Goal: Task Accomplishment & Management: Use online tool/utility

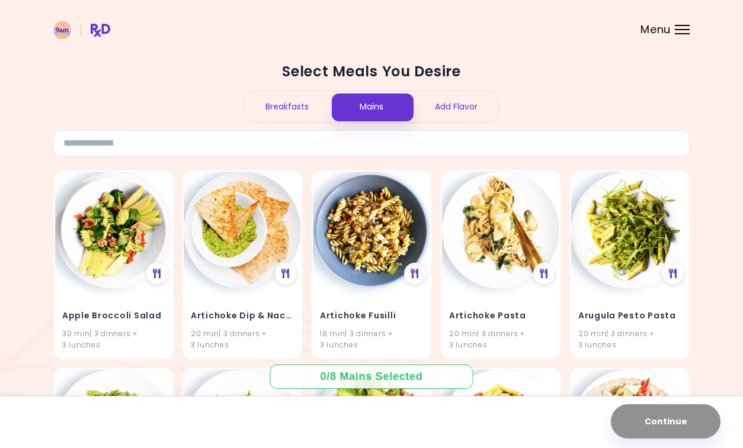
scroll to position [2, 0]
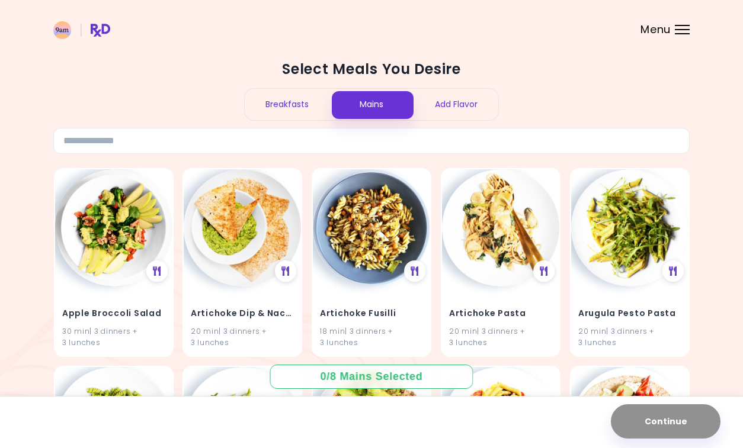
click at [453, 102] on div "Add Flavor" at bounding box center [455, 104] width 85 height 31
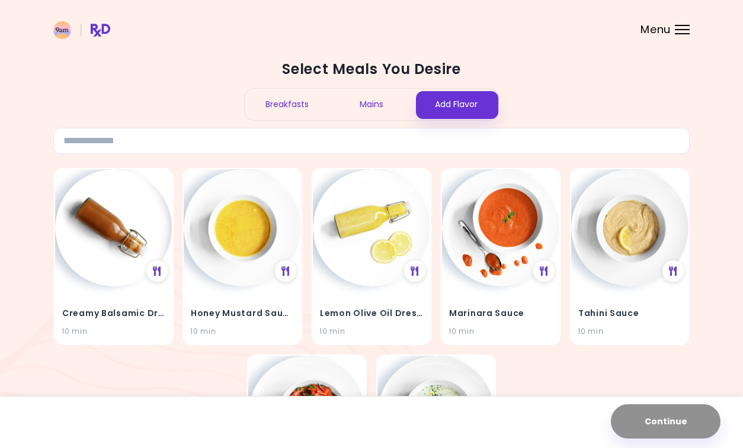
click at [642, 30] on span "Menu" at bounding box center [655, 29] width 30 height 11
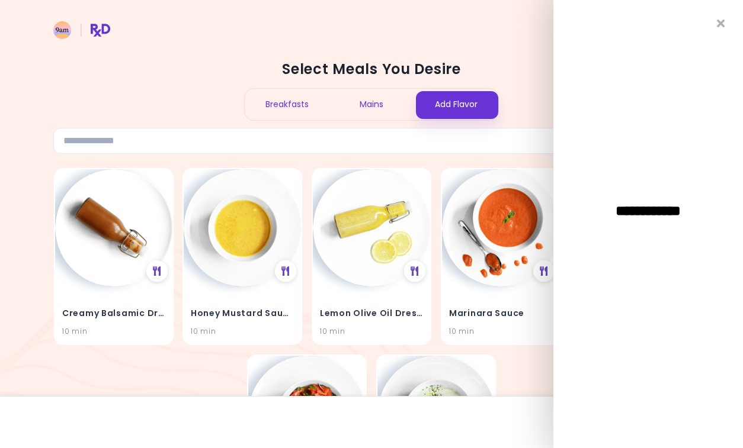
click at [495, 68] on h2 "Select Meals You Desire" at bounding box center [371, 69] width 636 height 19
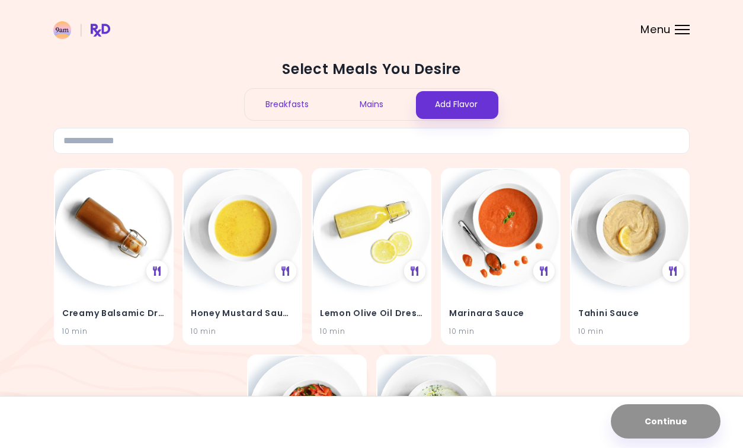
click at [367, 103] on div "Mains" at bounding box center [371, 104] width 85 height 31
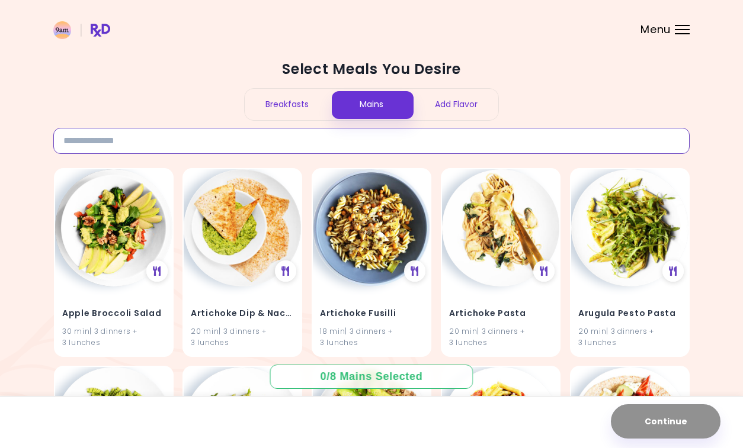
click at [271, 140] on input at bounding box center [371, 141] width 636 height 26
type input "*******"
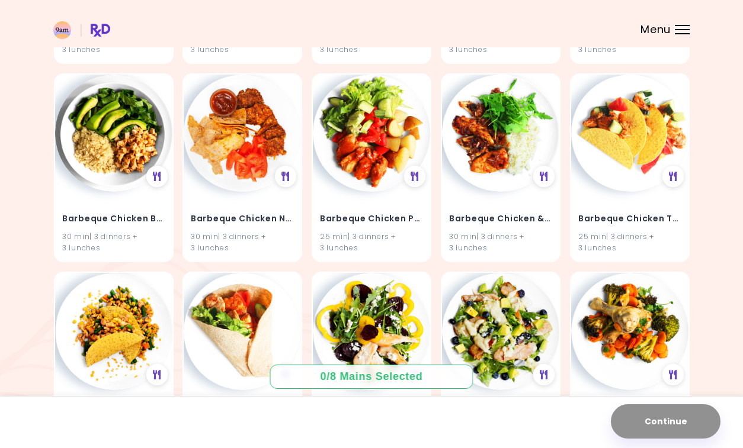
scroll to position [512, 0]
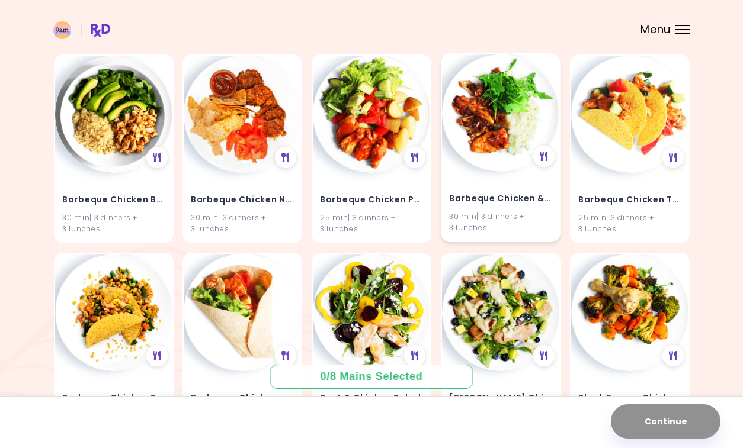
click at [493, 149] on img at bounding box center [500, 112] width 117 height 117
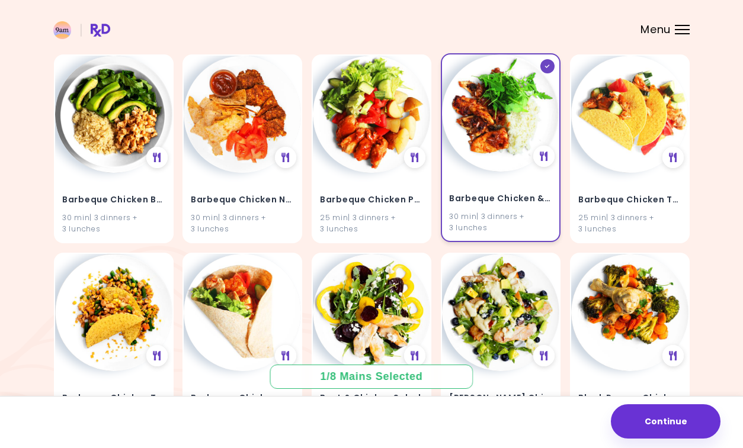
click at [500, 124] on img at bounding box center [500, 112] width 117 height 117
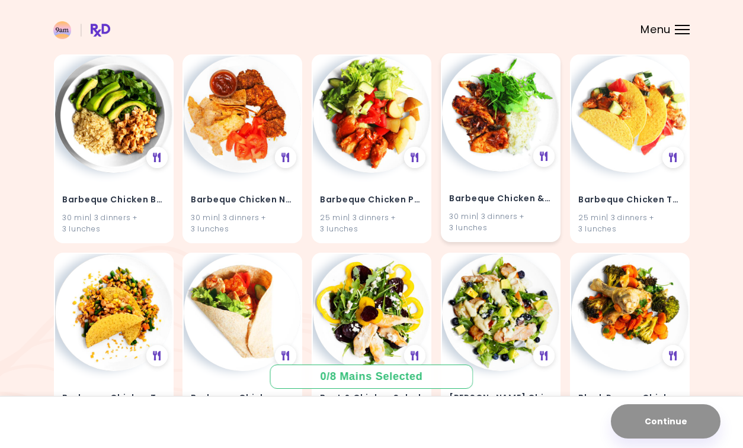
click at [488, 204] on h4 "Barbeque Chicken & Rice" at bounding box center [500, 199] width 103 height 19
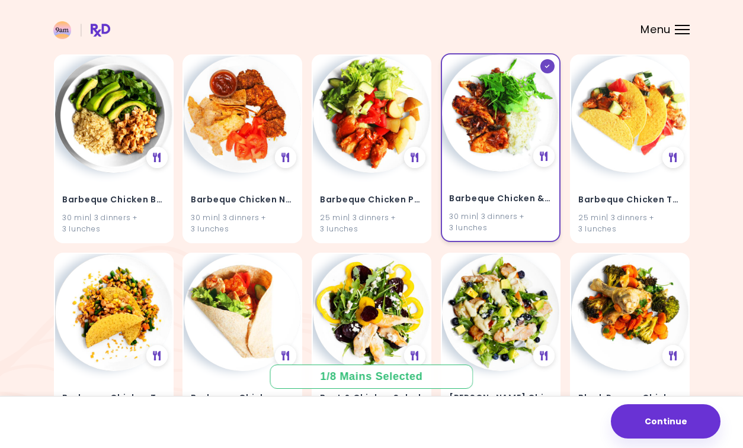
click at [478, 195] on h4 "Barbeque Chicken & Rice" at bounding box center [500, 199] width 103 height 19
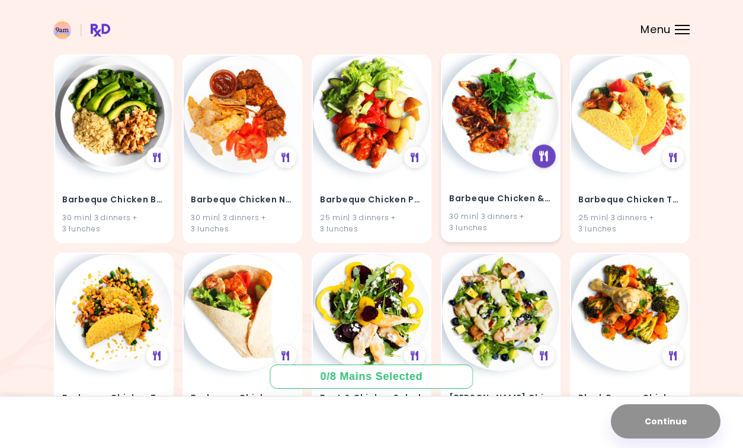
click at [541, 155] on icon at bounding box center [543, 156] width 9 height 11
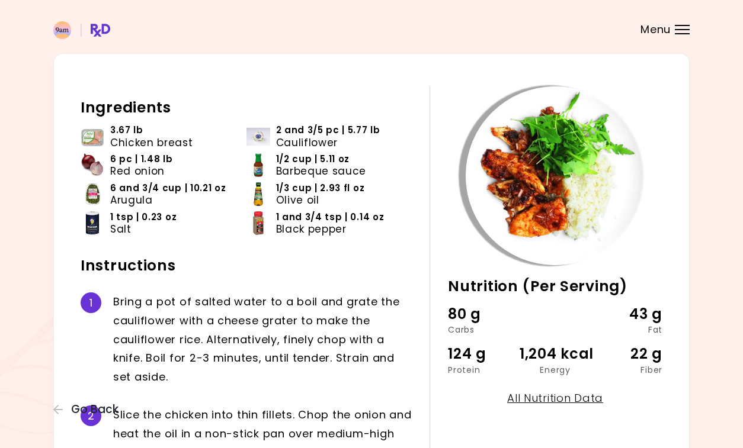
scroll to position [35, 0]
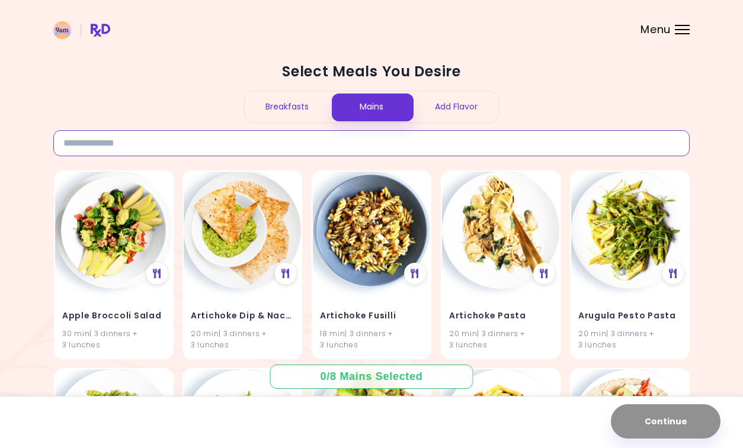
click at [238, 153] on input at bounding box center [371, 143] width 636 height 26
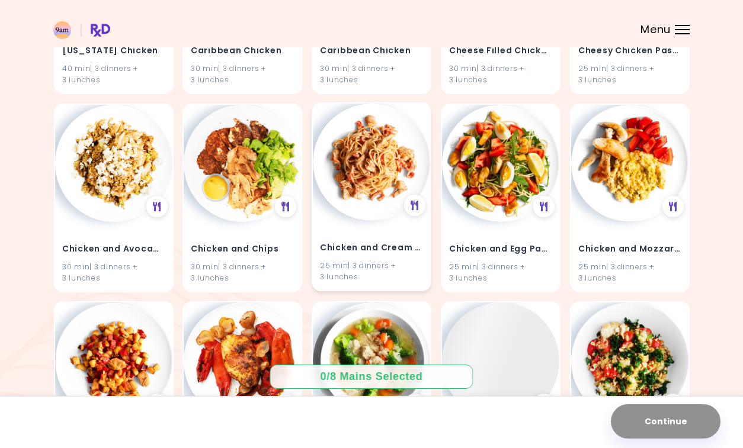
scroll to position [1422, 0]
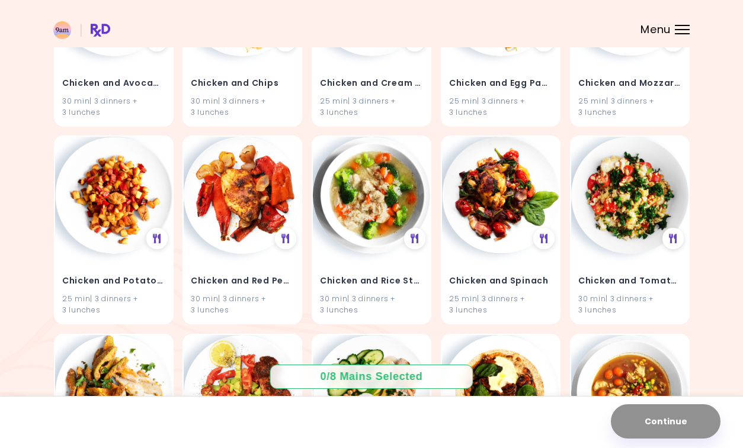
type input "*******"
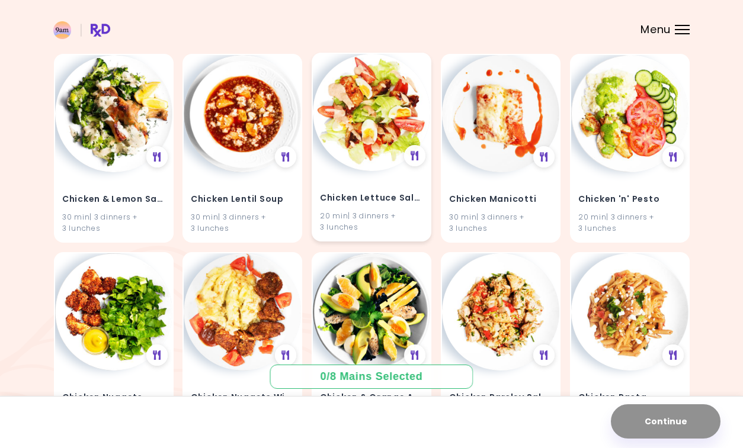
scroll to position [3800, 0]
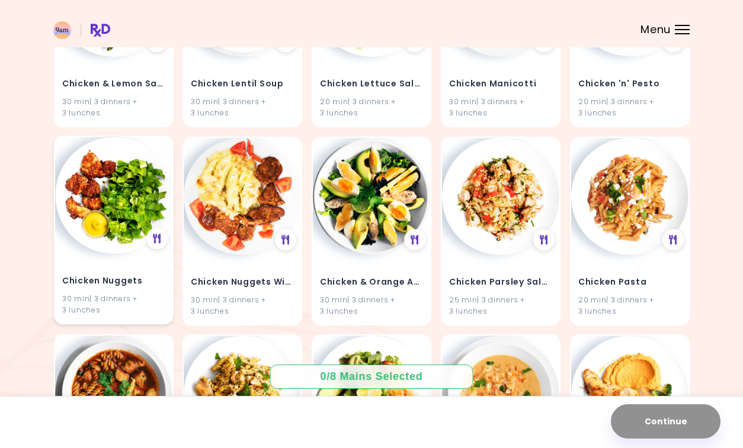
click at [109, 213] on img at bounding box center [113, 195] width 117 height 117
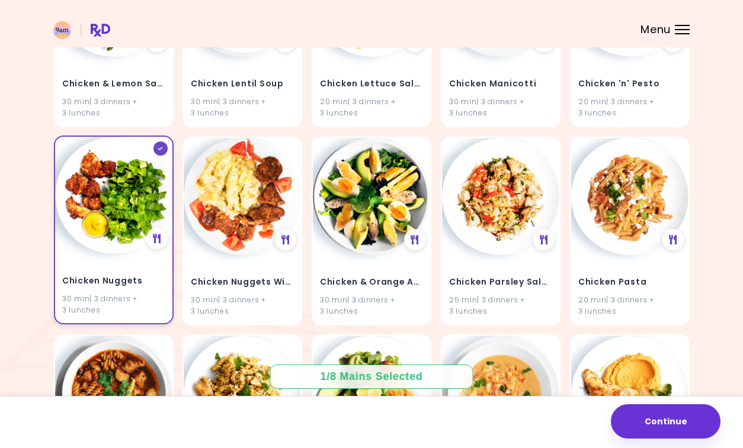
click at [109, 213] on img at bounding box center [113, 195] width 117 height 117
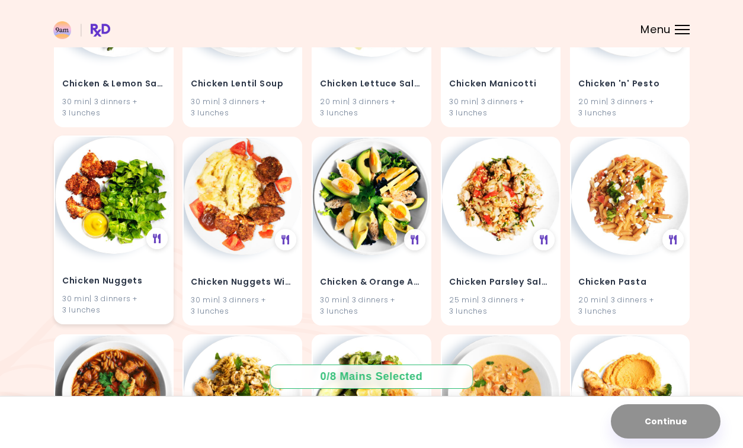
click at [97, 284] on h4 "Chicken Nuggets" at bounding box center [113, 281] width 103 height 19
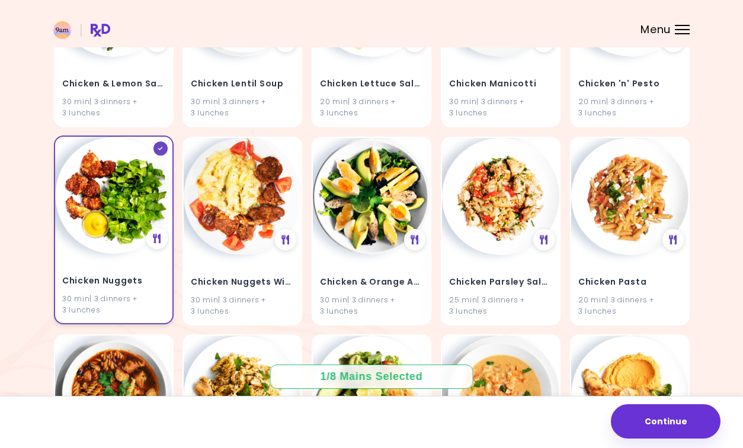
click at [98, 295] on div "30 min | 3 dinners + 3 lunches" at bounding box center [113, 304] width 103 height 23
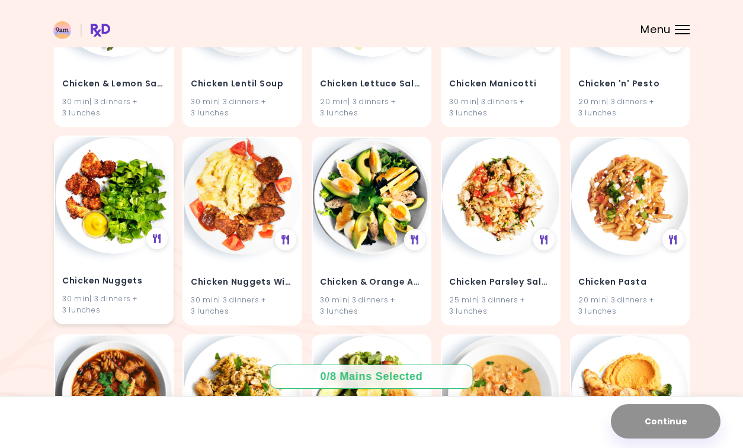
click at [96, 283] on h4 "Chicken Nuggets" at bounding box center [113, 281] width 103 height 19
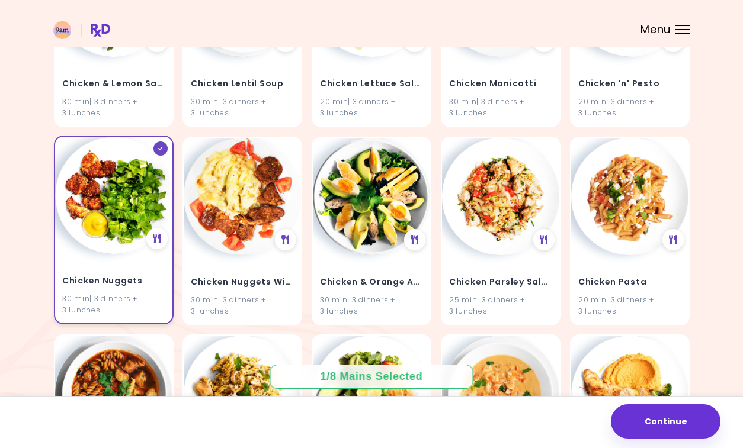
click at [104, 168] on img at bounding box center [113, 195] width 117 height 117
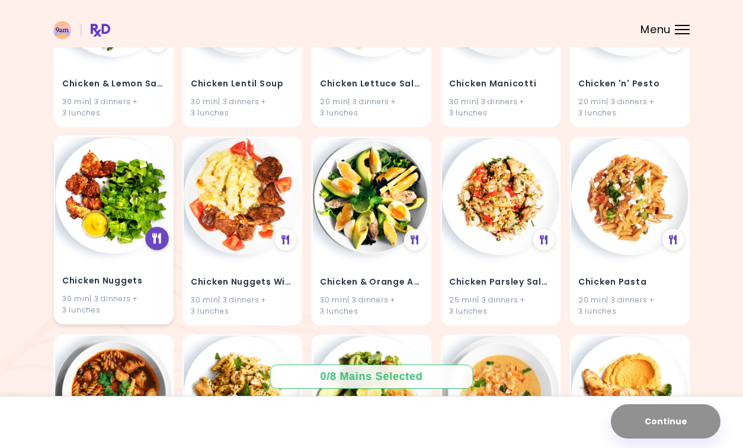
click at [156, 236] on icon at bounding box center [156, 238] width 9 height 11
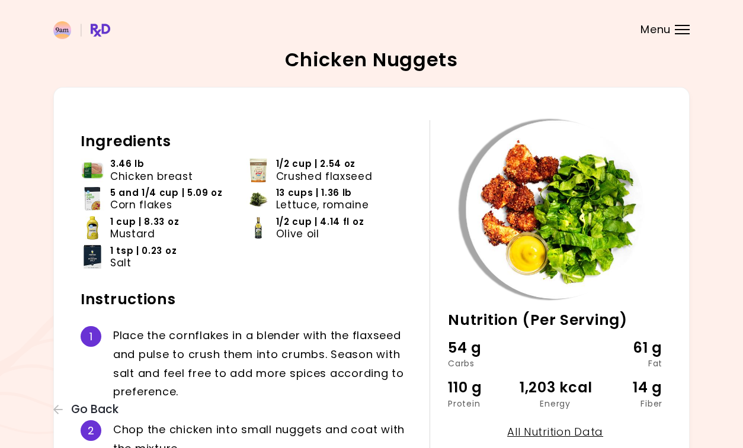
click at [226, 291] on h2 "Instructions" at bounding box center [246, 299] width 331 height 19
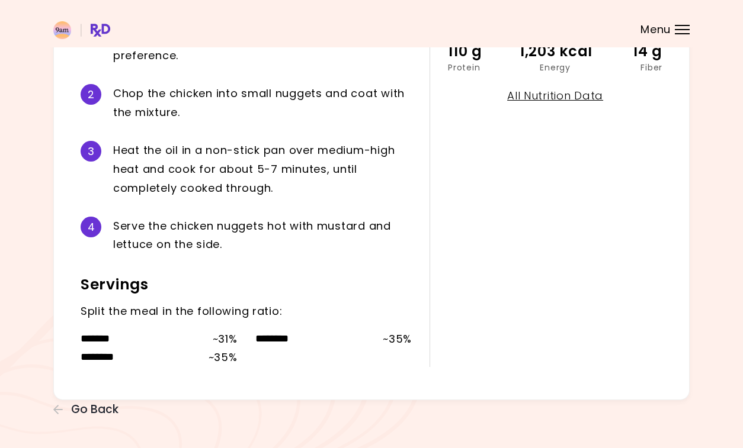
scroll to position [339, 0]
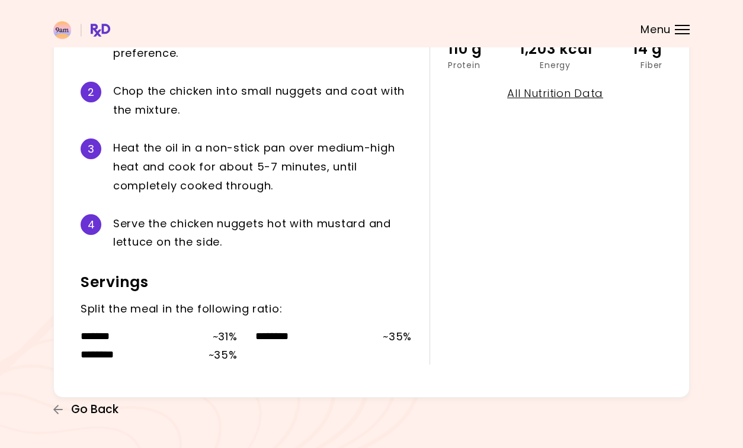
click at [95, 408] on span "Go Back" at bounding box center [94, 409] width 47 height 13
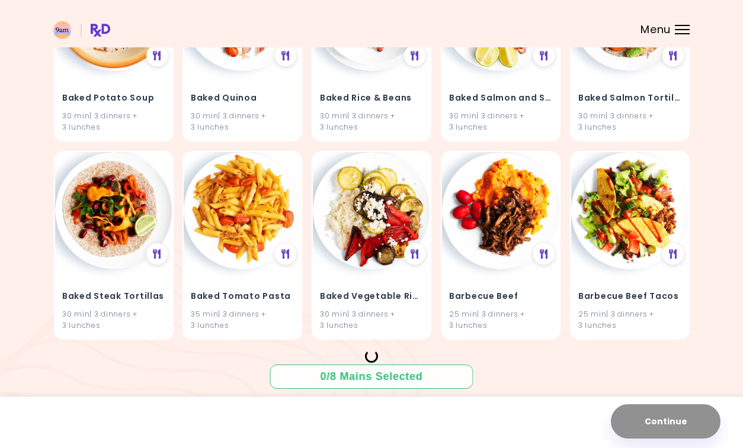
scroll to position [2220, 0]
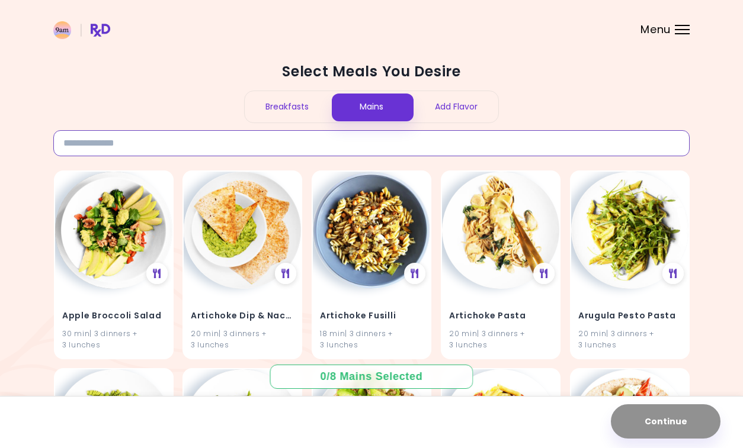
click at [134, 136] on input at bounding box center [371, 143] width 636 height 26
click at [101, 29] on img at bounding box center [81, 30] width 57 height 18
click at [678, 30] on div at bounding box center [682, 29] width 15 height 1
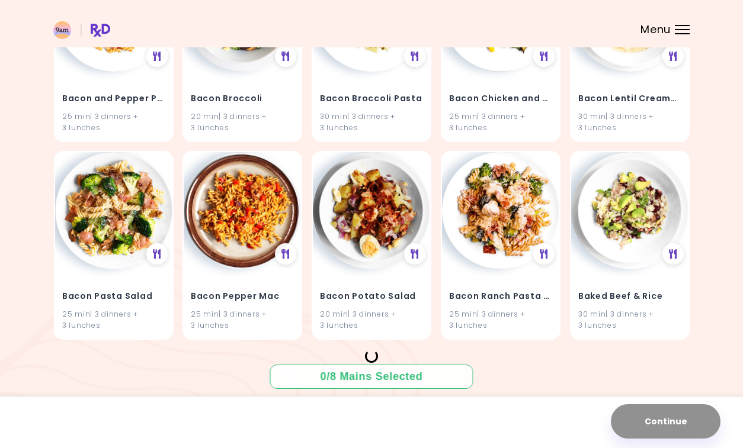
scroll to position [1427, 0]
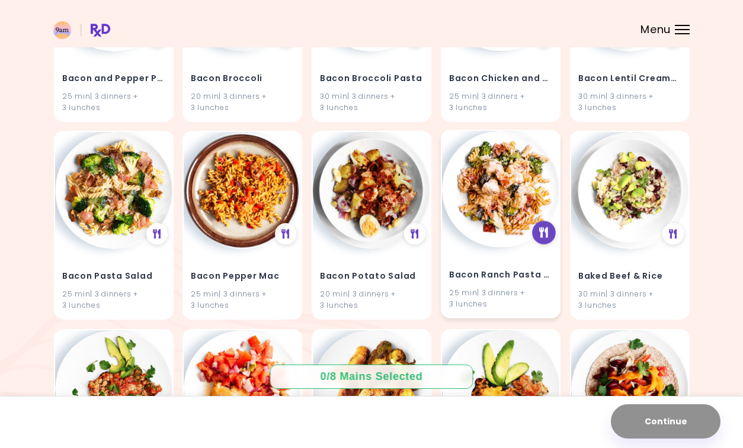
click at [544, 230] on icon at bounding box center [543, 232] width 9 height 11
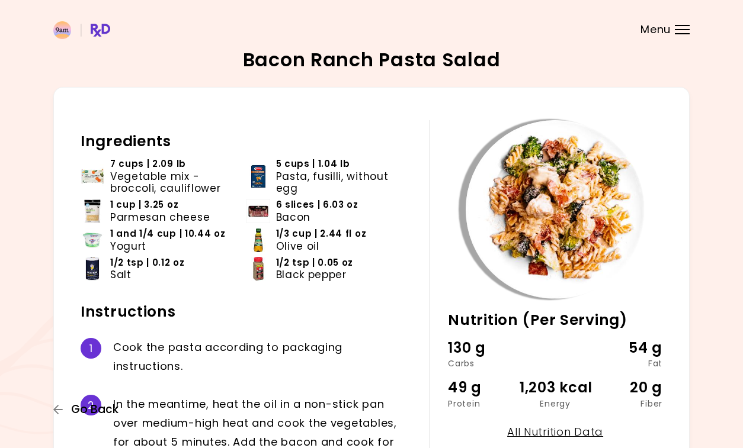
click at [92, 408] on span "Go Back" at bounding box center [94, 409] width 47 height 13
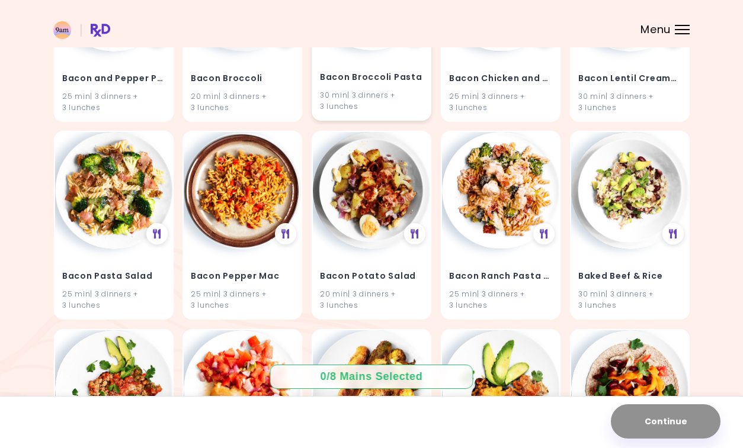
scroll to position [1435, 0]
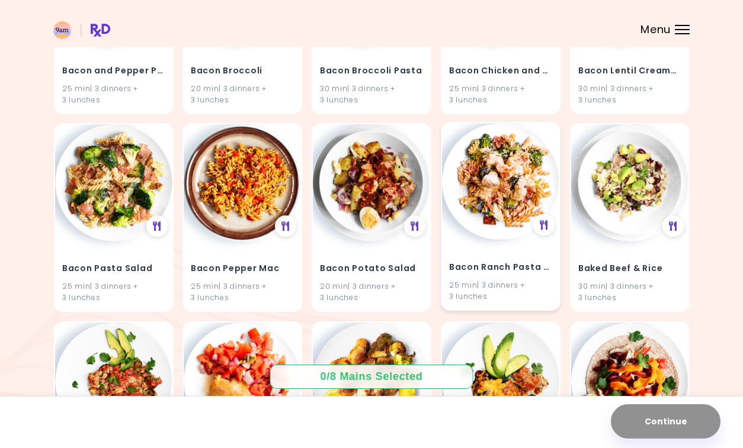
click at [482, 191] on img at bounding box center [500, 181] width 117 height 117
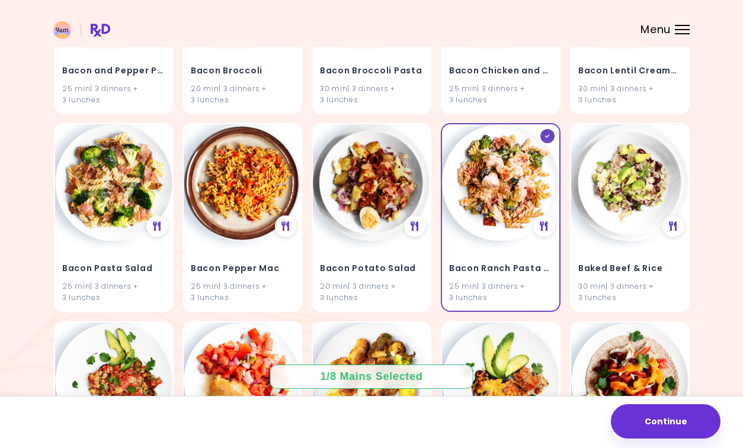
click at [684, 33] on div at bounding box center [682, 33] width 15 height 1
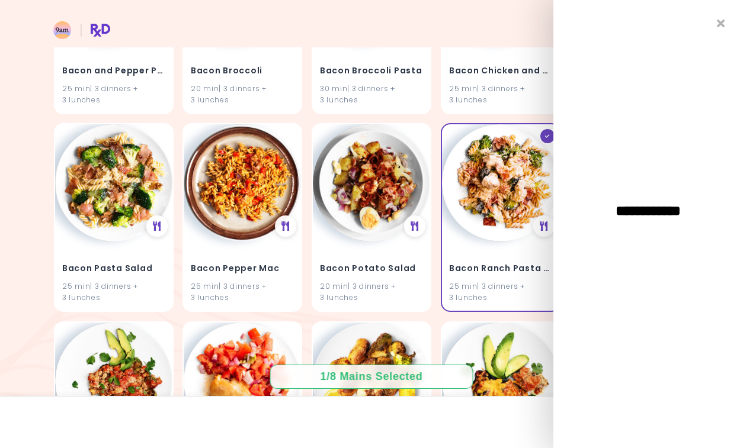
click at [517, 9] on header at bounding box center [371, 23] width 743 height 47
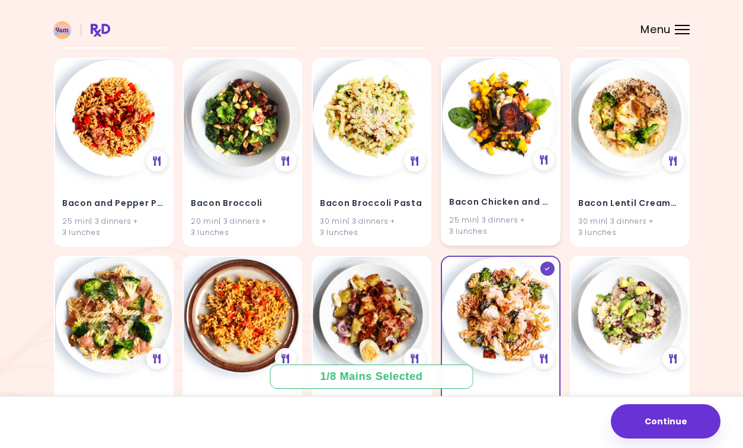
scroll to position [1297, 0]
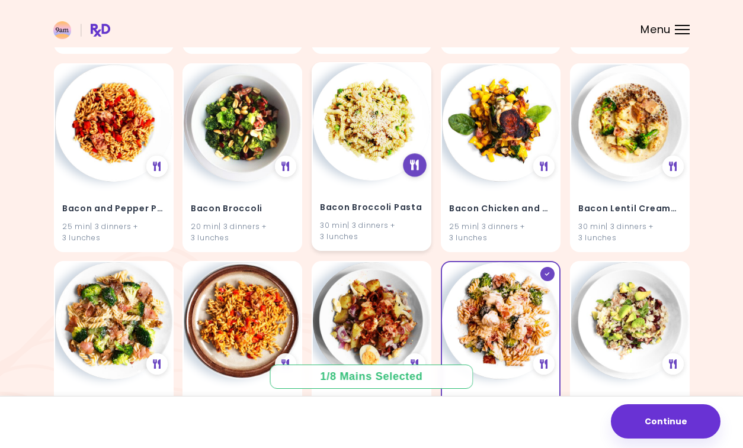
click at [415, 165] on icon at bounding box center [414, 165] width 9 height 11
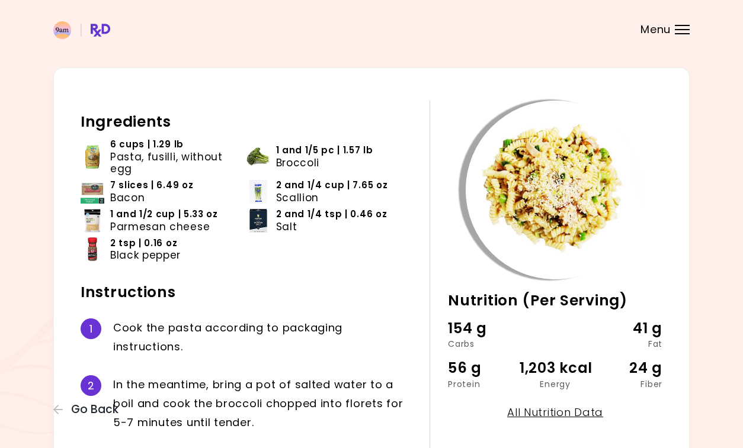
scroll to position [82, 0]
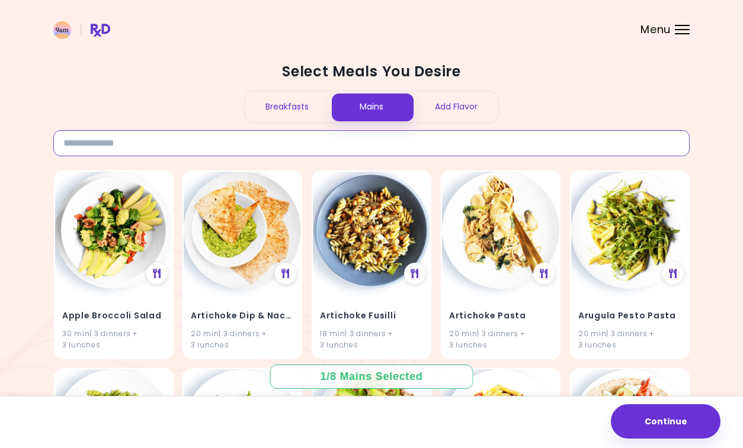
click at [193, 139] on input at bounding box center [371, 143] width 636 height 26
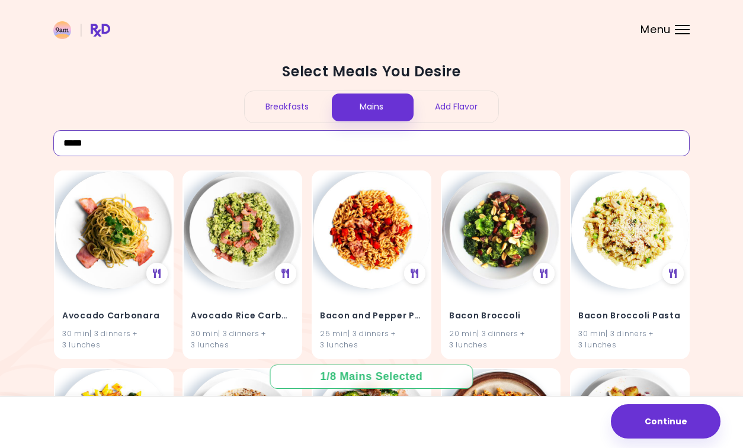
type input "*****"
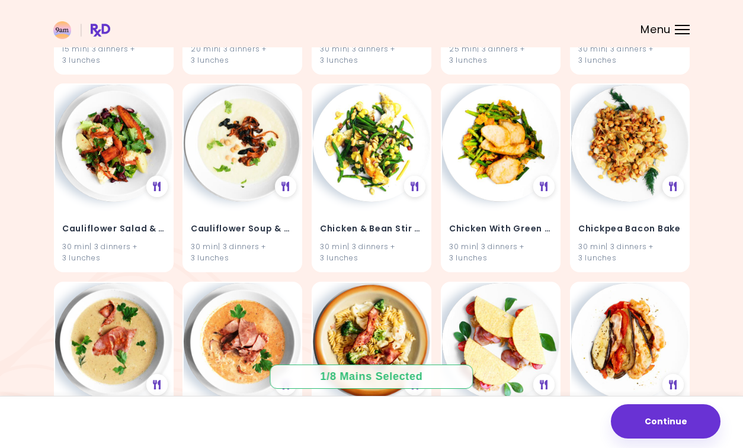
scroll to position [1021, 0]
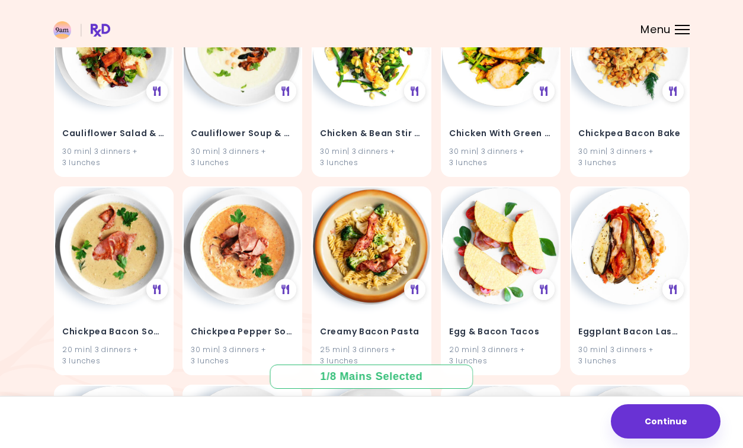
scroll to position [976, 0]
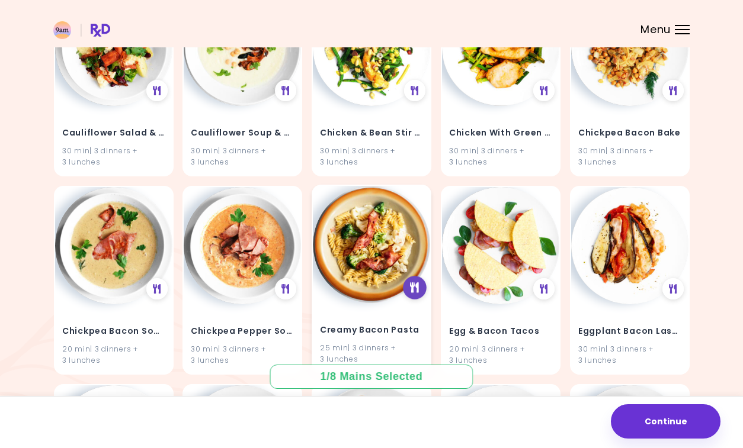
click at [415, 287] on icon at bounding box center [414, 288] width 9 height 11
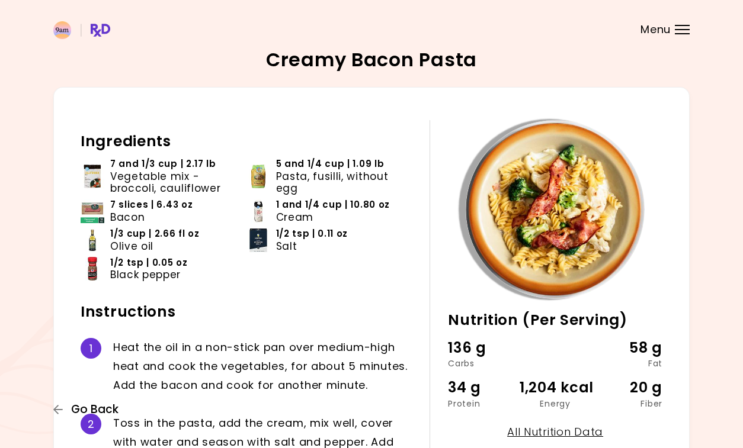
click at [98, 409] on span "Go Back" at bounding box center [94, 409] width 47 height 13
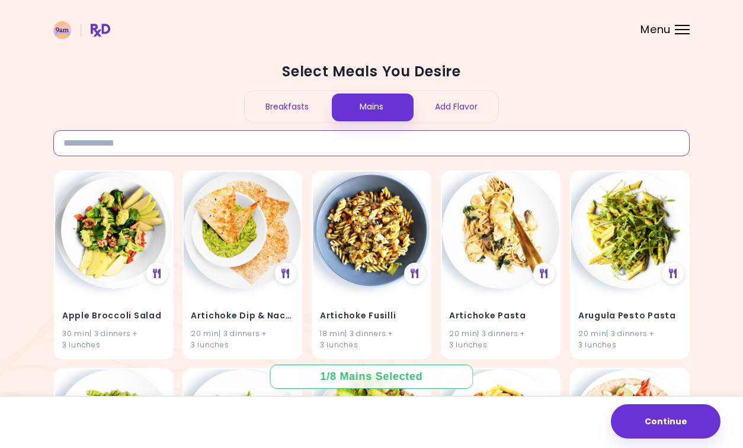
click at [258, 139] on input at bounding box center [371, 143] width 636 height 26
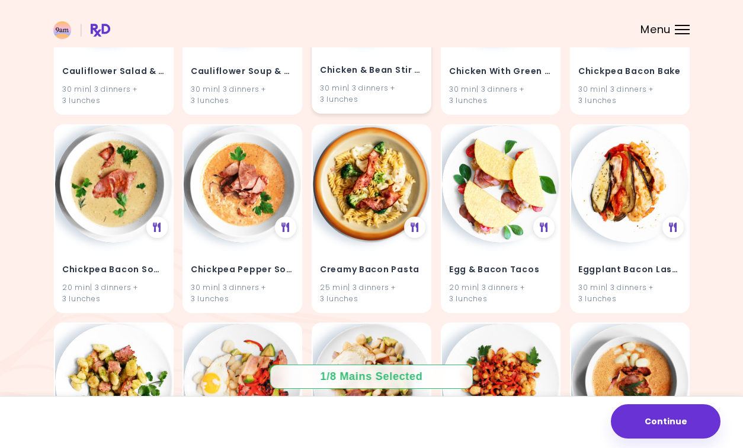
scroll to position [1045, 0]
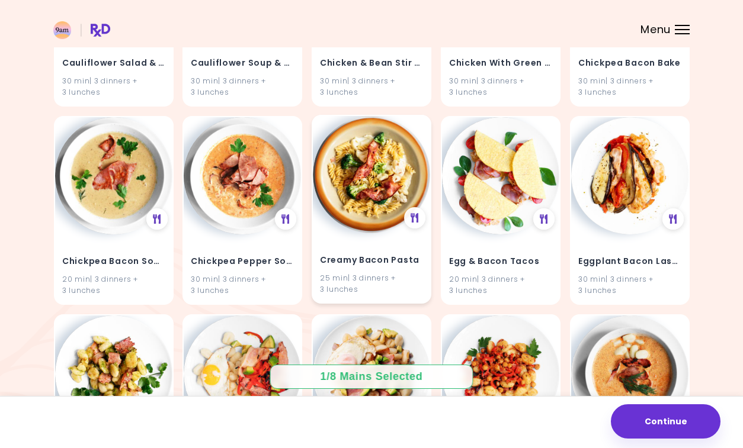
click at [361, 205] on img at bounding box center [371, 174] width 117 height 117
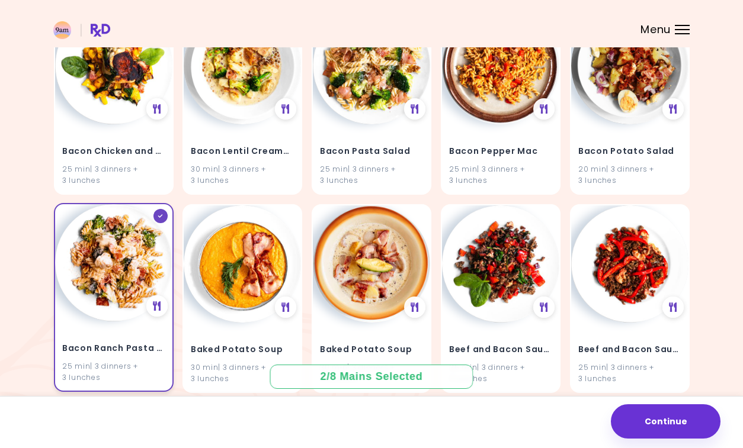
scroll to position [0, 0]
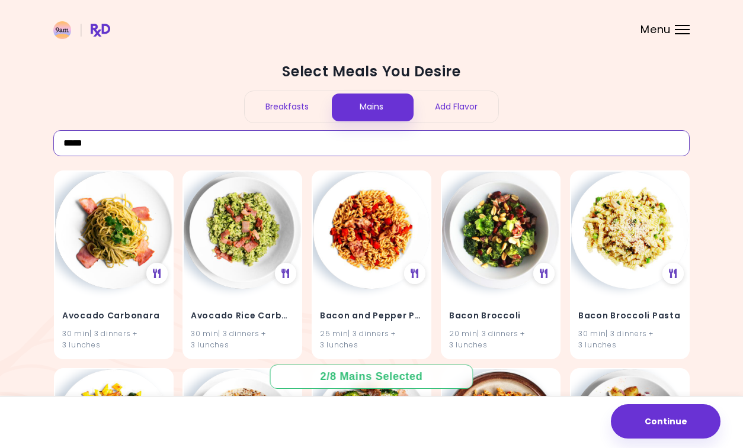
click at [99, 149] on input "*****" at bounding box center [371, 143] width 636 height 26
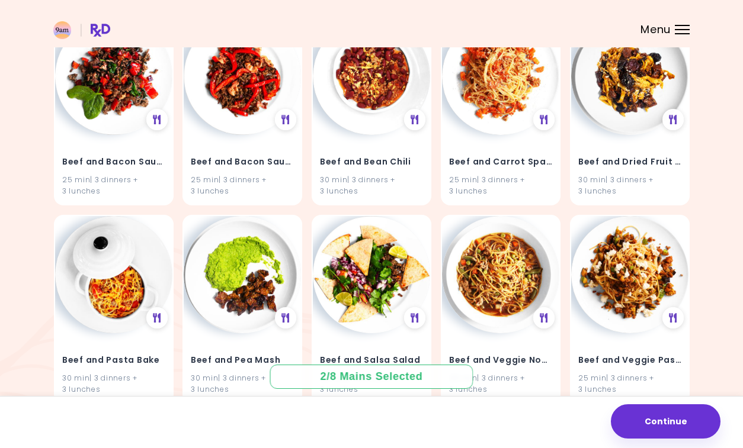
scroll to position [291, 0]
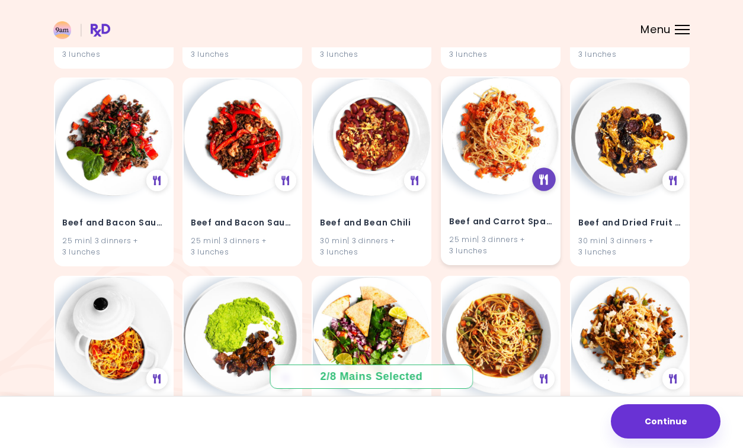
type input "****"
click at [544, 181] on icon at bounding box center [543, 179] width 9 height 11
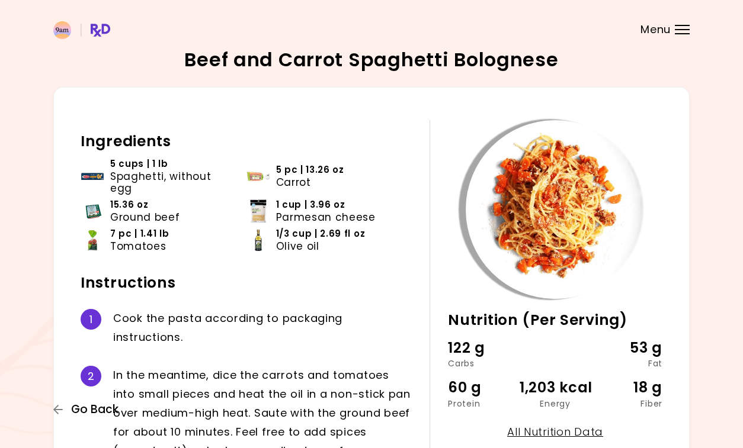
click at [89, 411] on span "Go Back" at bounding box center [94, 409] width 47 height 13
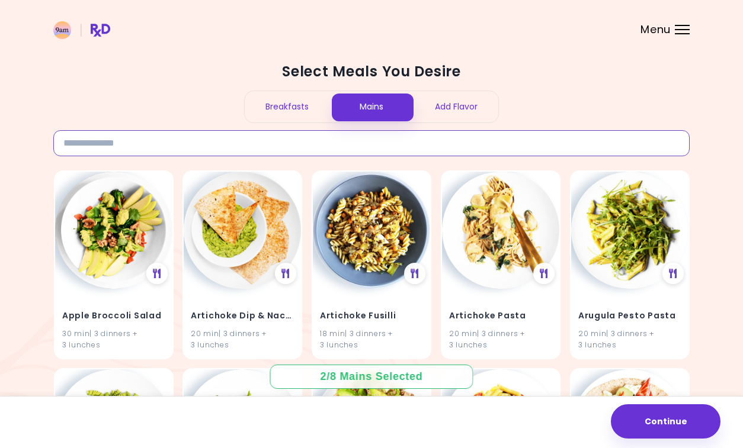
click at [121, 147] on input at bounding box center [371, 143] width 636 height 26
type input "****"
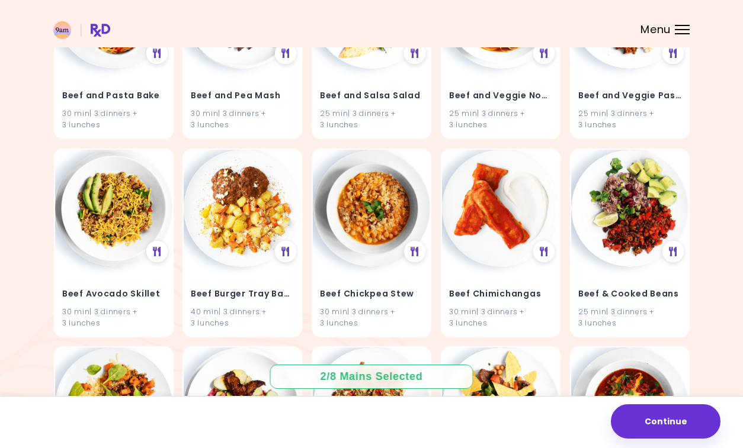
scroll to position [663, 0]
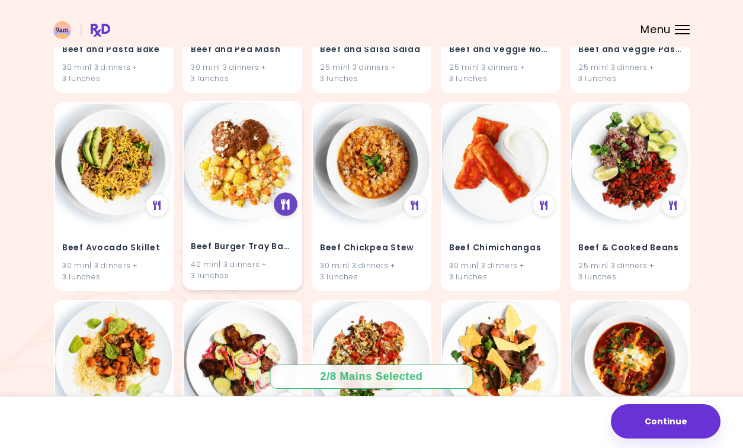
click at [285, 208] on icon at bounding box center [285, 204] width 9 height 11
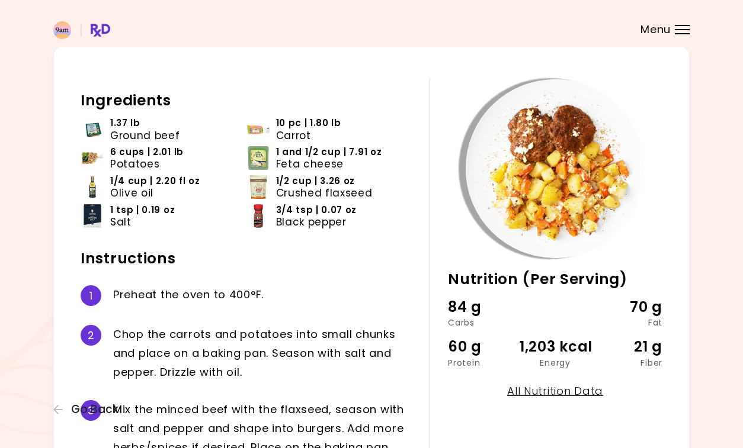
scroll to position [31, 0]
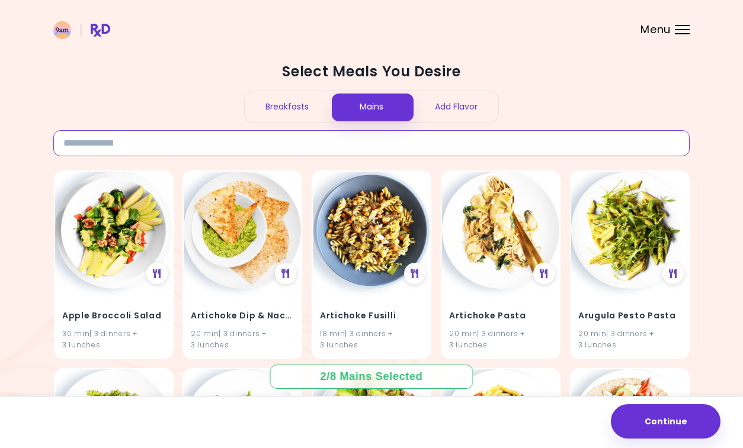
click at [164, 146] on input at bounding box center [371, 143] width 636 height 26
type input "****"
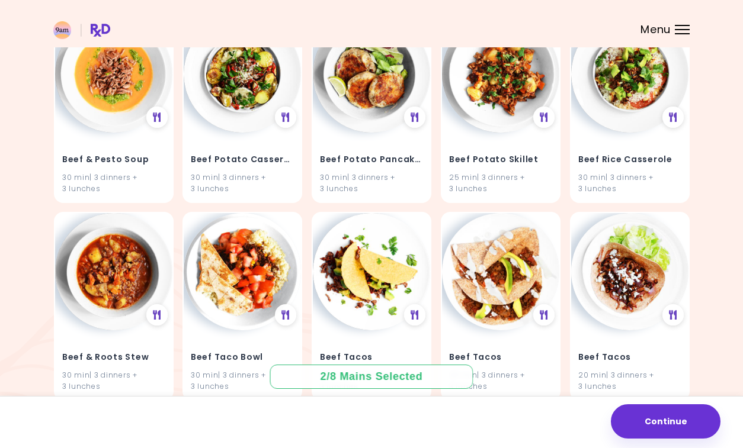
scroll to position [1956, 0]
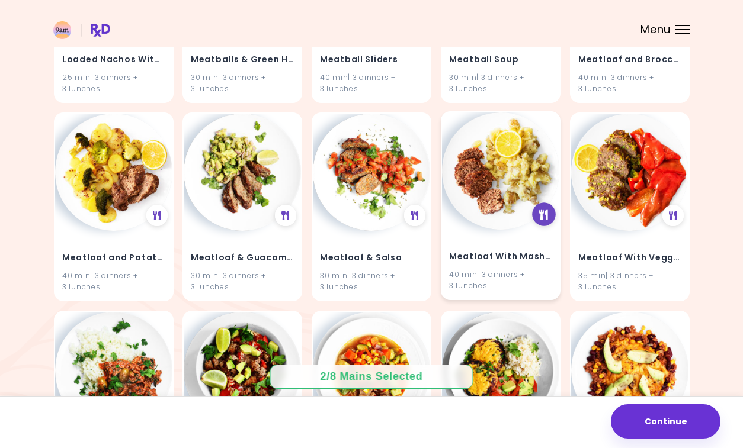
scroll to position [4289, 0]
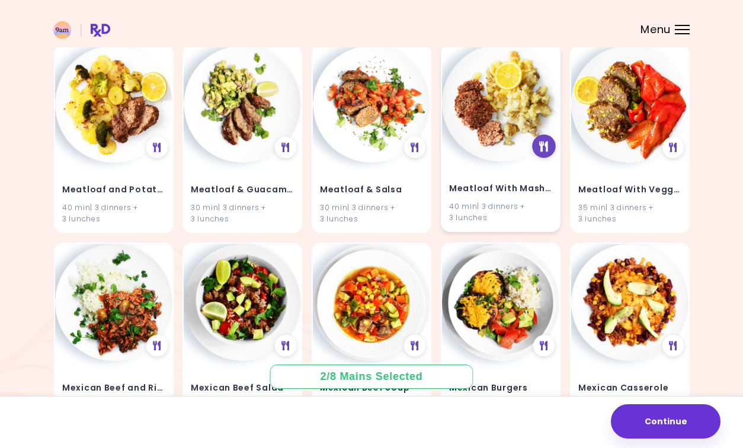
click at [537, 145] on div at bounding box center [544, 146] width 24 height 24
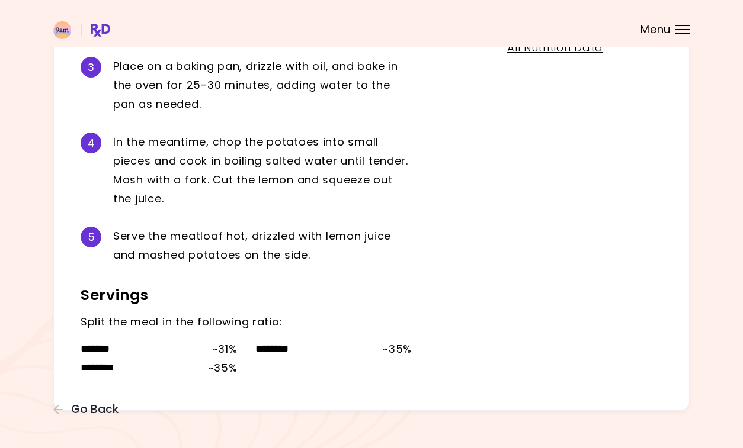
scroll to position [397, 0]
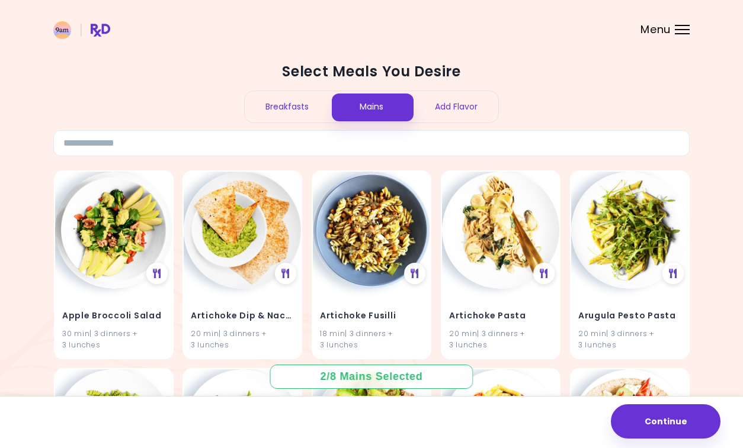
click at [59, 27] on img at bounding box center [81, 30] width 57 height 18
click at [675, 31] on div "Menu" at bounding box center [682, 29] width 15 height 9
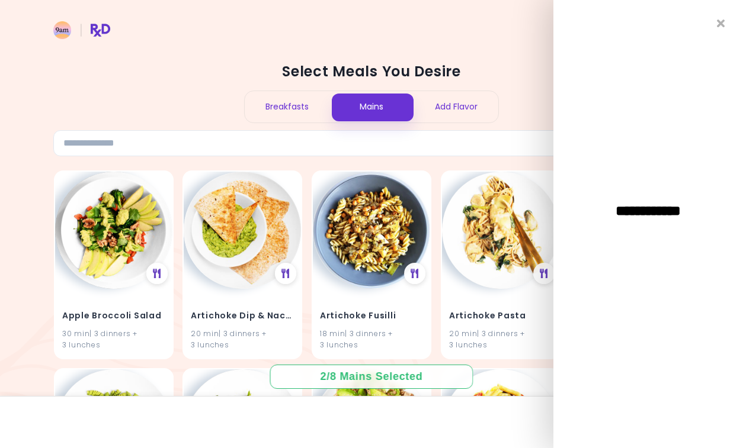
click at [645, 207] on span "**********" at bounding box center [648, 211] width 130 height 14
click at [693, 73] on div "**********" at bounding box center [648, 224] width 190 height 448
click at [717, 23] on icon "Close" at bounding box center [721, 24] width 11 height 8
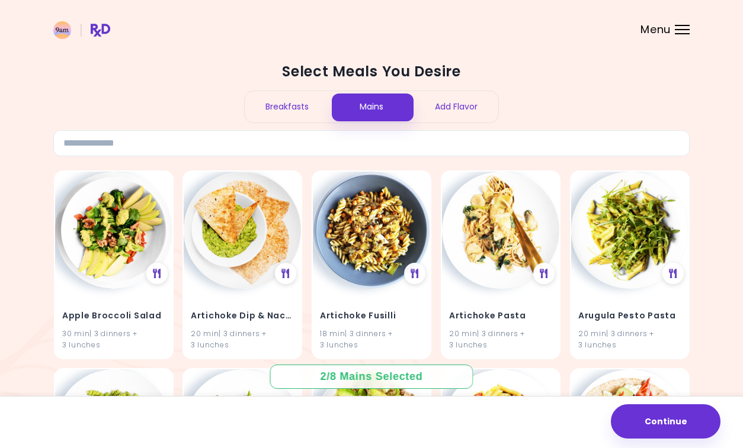
click at [682, 31] on div "Menu" at bounding box center [682, 29] width 15 height 9
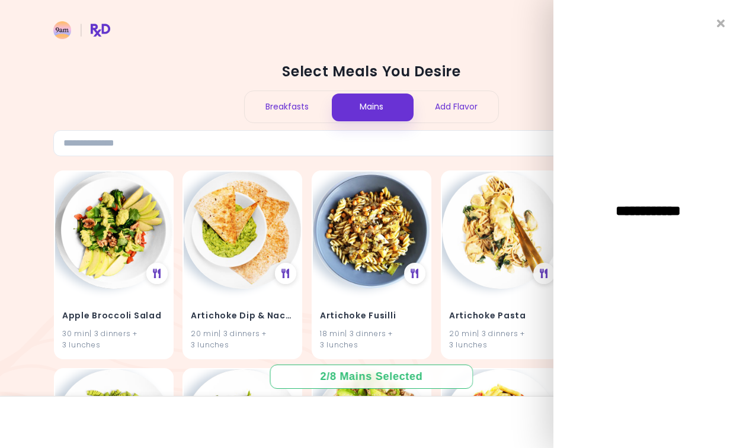
click at [702, 24] on div "**********" at bounding box center [648, 224] width 190 height 448
click at [721, 15] on div "**********" at bounding box center [648, 224] width 190 height 448
click at [717, 27] on icon "Close" at bounding box center [721, 24] width 11 height 8
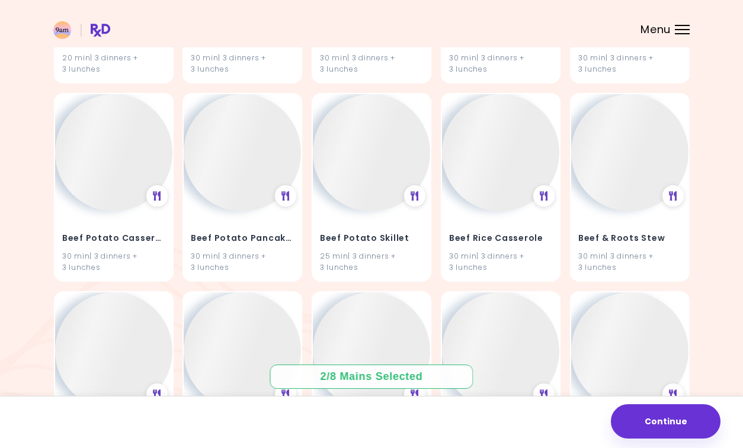
scroll to position [6026, 0]
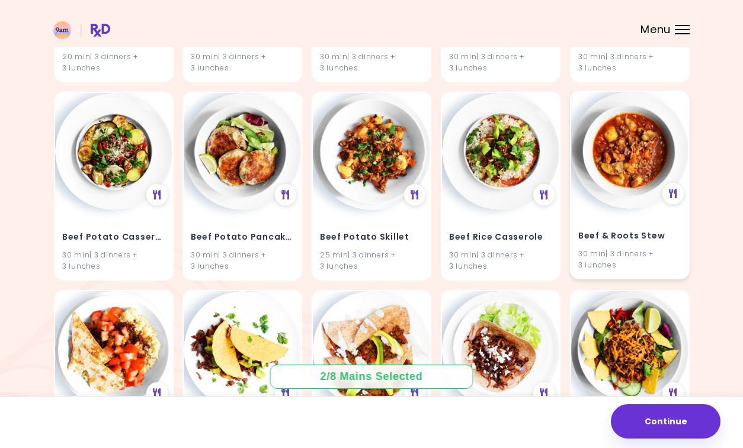
click at [682, 240] on div "Beef & Roots Stew 30 min | 3 dinners + 3 lunches" at bounding box center [629, 243] width 117 height 69
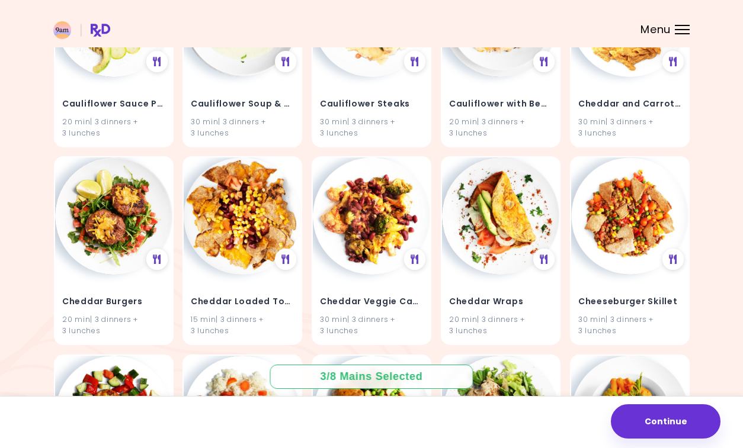
scroll to position [9336, 0]
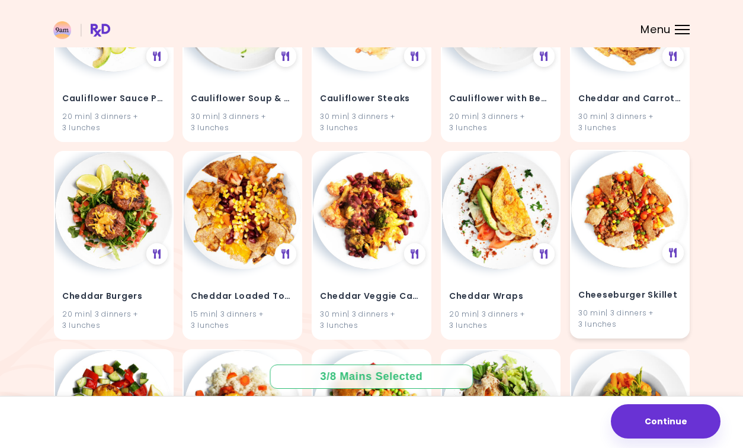
click at [636, 299] on h4 "Cheeseburger Skillet" at bounding box center [629, 296] width 103 height 19
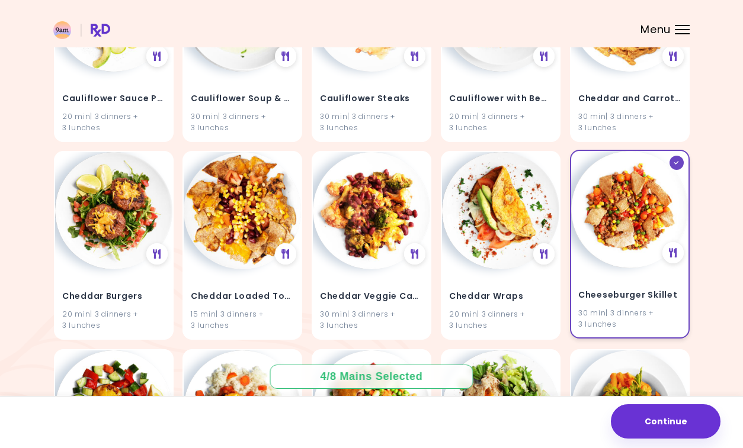
click at [646, 271] on div "Cheeseburger Skillet 30 min | 3 dinners + 3 lunches" at bounding box center [629, 302] width 117 height 69
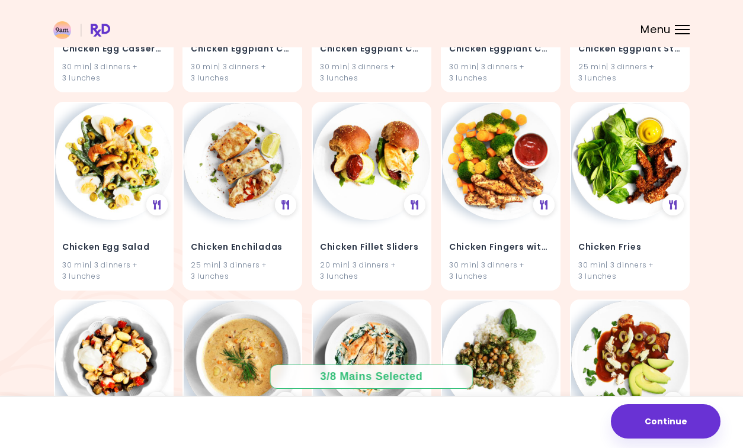
scroll to position [12141, 0]
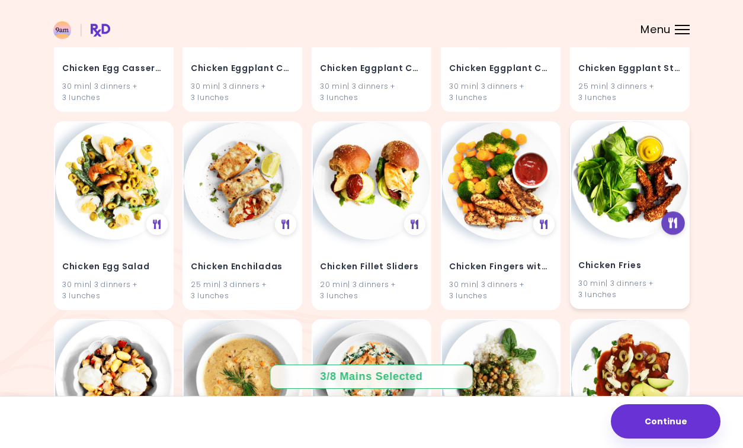
click at [668, 223] on icon at bounding box center [672, 223] width 9 height 11
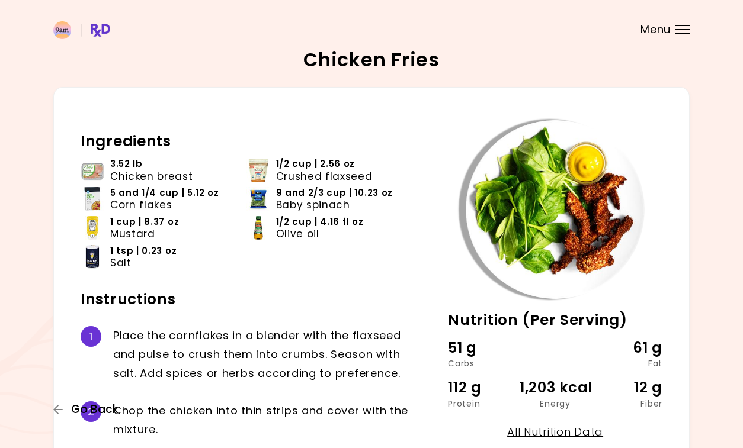
click at [95, 409] on span "Go Back" at bounding box center [94, 409] width 47 height 13
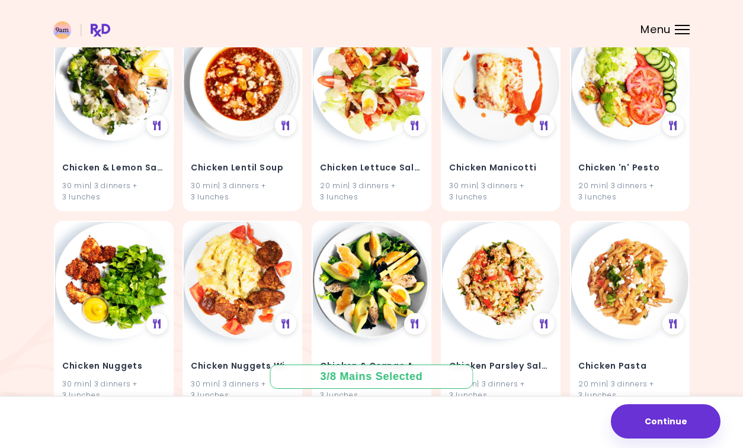
scroll to position [12775, 0]
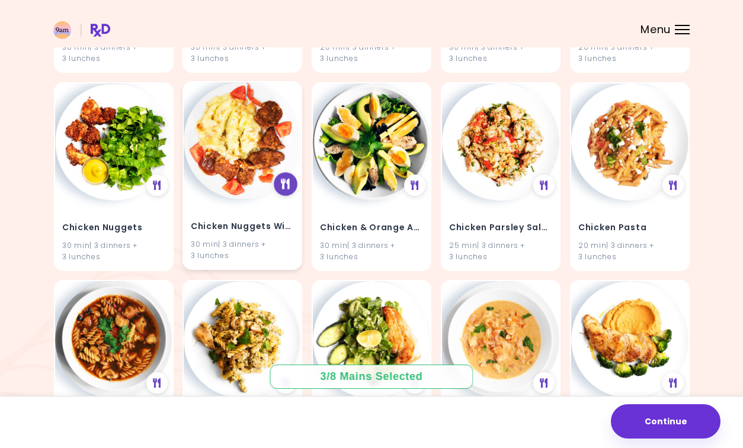
click at [284, 185] on icon at bounding box center [285, 184] width 9 height 11
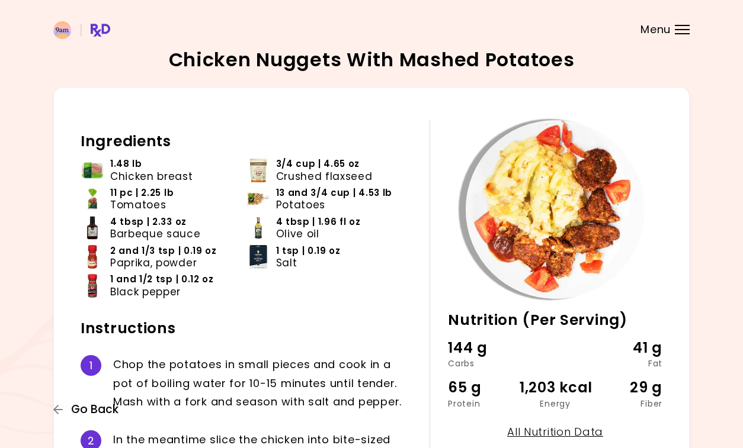
click at [90, 411] on span "Go Back" at bounding box center [94, 409] width 47 height 13
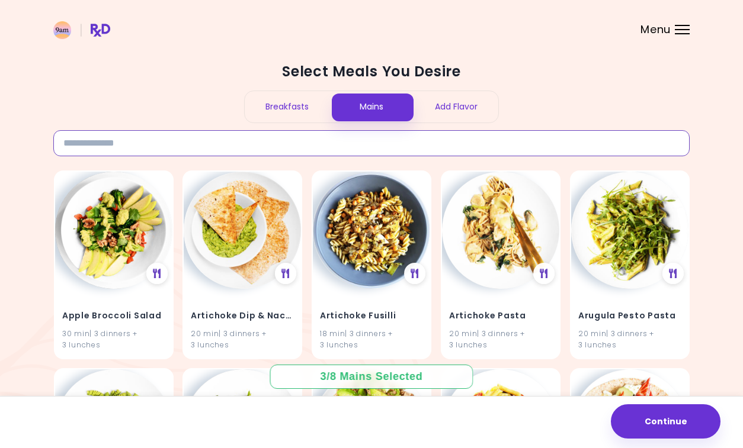
click at [169, 146] on input at bounding box center [371, 143] width 636 height 26
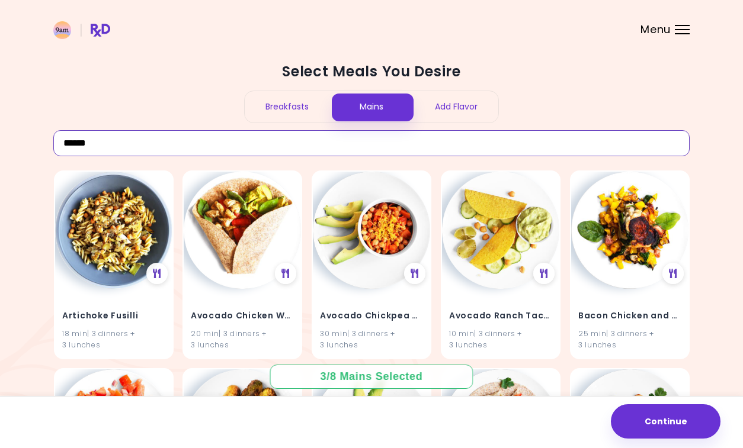
type input "*******"
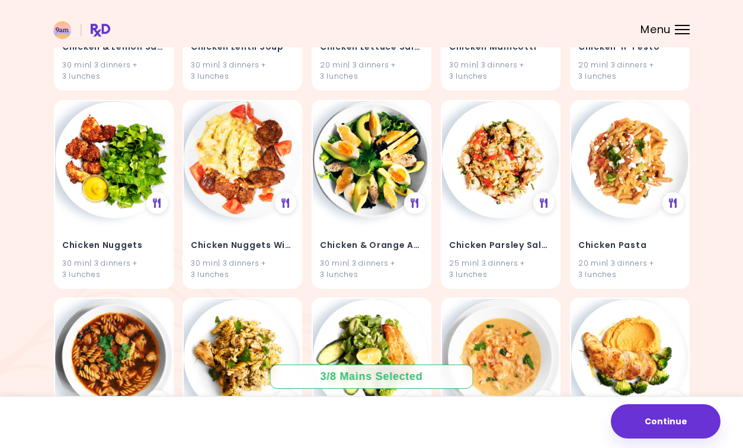
scroll to position [3841, 0]
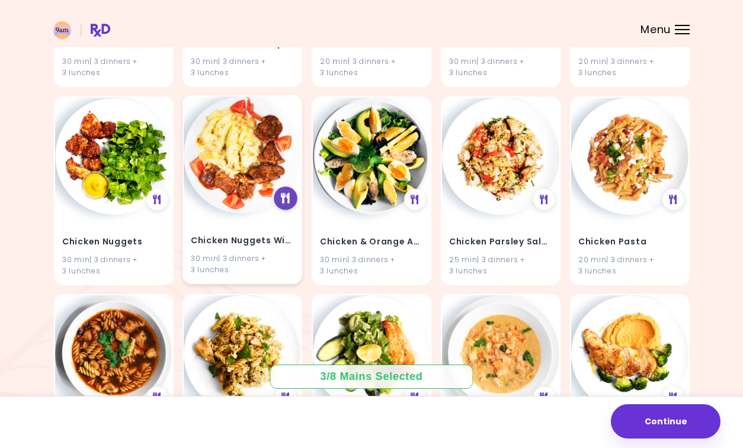
click at [284, 197] on icon at bounding box center [285, 198] width 9 height 11
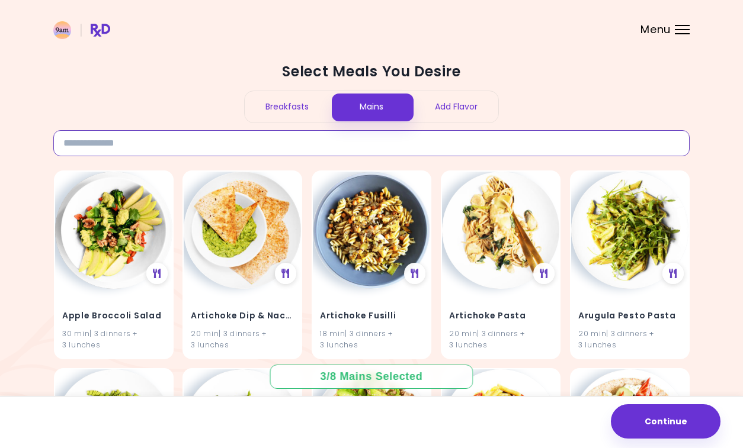
click at [198, 136] on input at bounding box center [371, 143] width 636 height 26
type input "*******"
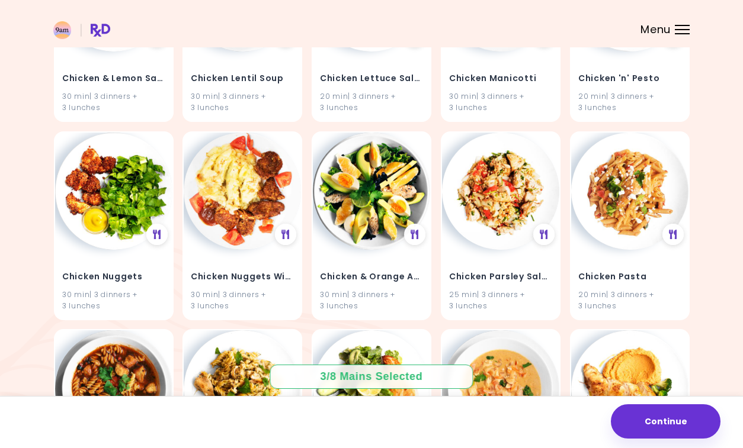
scroll to position [3833, 0]
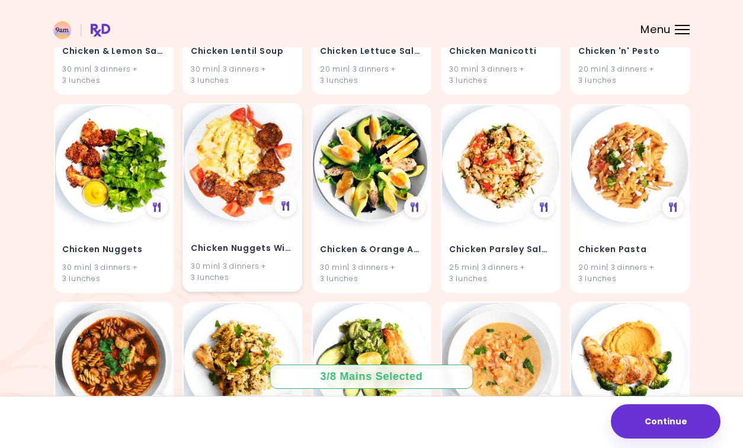
click at [239, 165] on img at bounding box center [242, 162] width 117 height 117
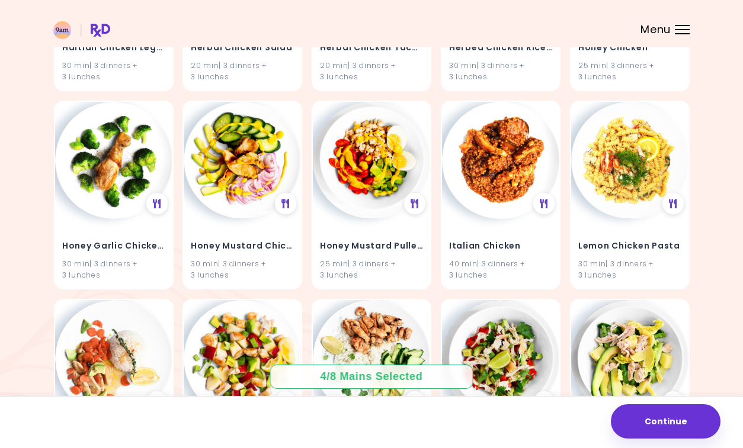
scroll to position [8437, 0]
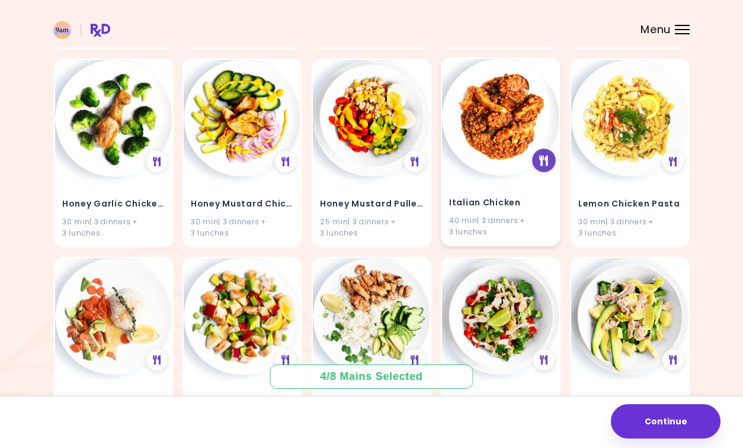
click at [544, 163] on icon at bounding box center [543, 160] width 9 height 11
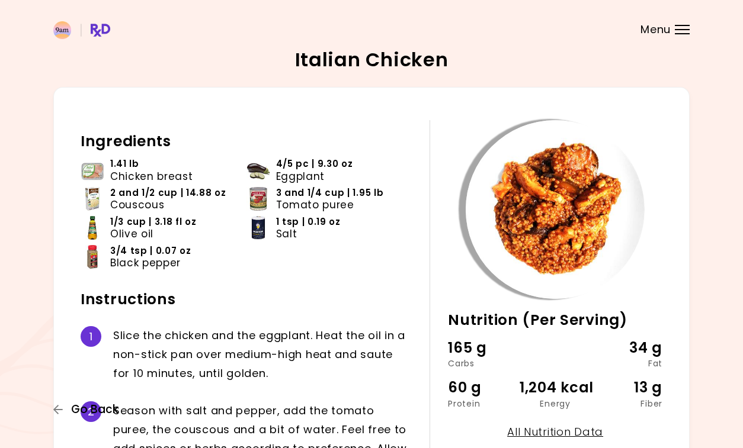
click at [71, 408] on span "Go Back" at bounding box center [94, 409] width 47 height 13
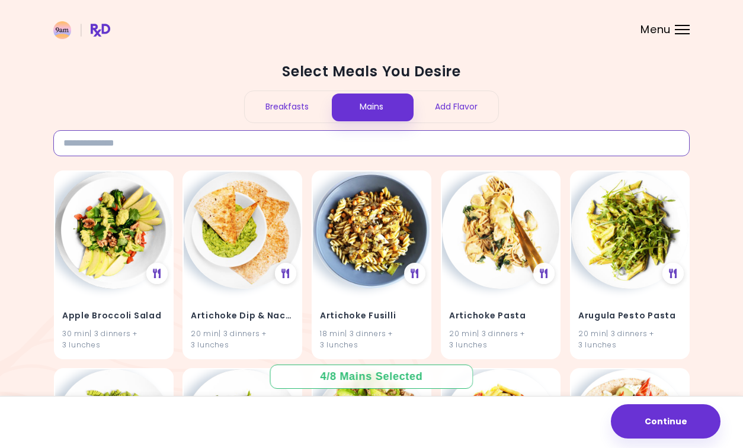
click at [127, 142] on input at bounding box center [371, 143] width 636 height 26
type input "*******"
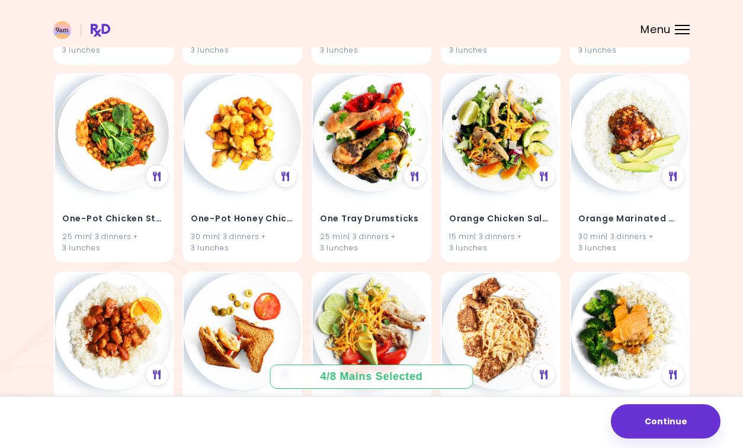
scroll to position [9417, 0]
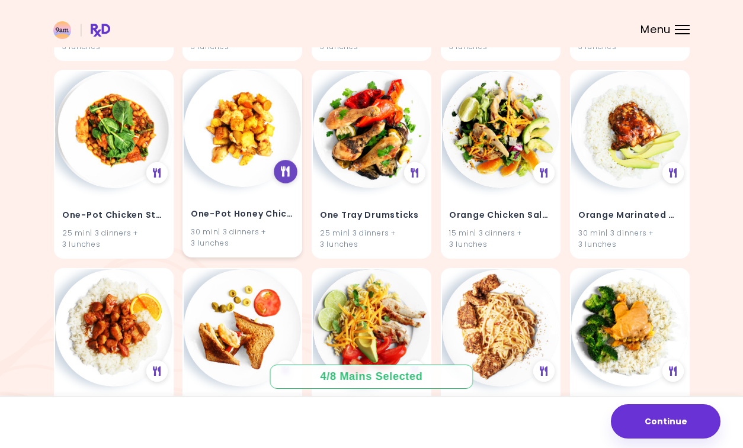
click at [285, 173] on icon at bounding box center [285, 171] width 9 height 11
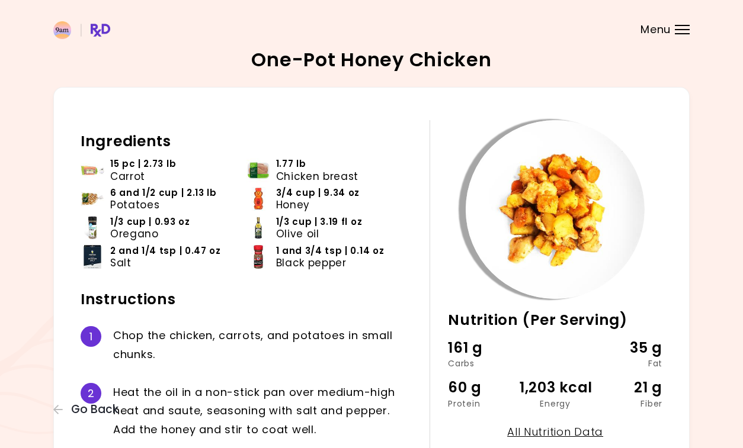
click at [483, 162] on img at bounding box center [555, 209] width 179 height 179
click at [426, 255] on div "Ingredients 15 pc | 2.73 lb Carrot 1.77 lb Chicken breast 6 and 1/2 cup | 2.13 …" at bounding box center [255, 403] width 349 height 567
click at [671, 26] on header at bounding box center [371, 23] width 743 height 47
click at [658, 33] on span "Menu" at bounding box center [655, 29] width 30 height 11
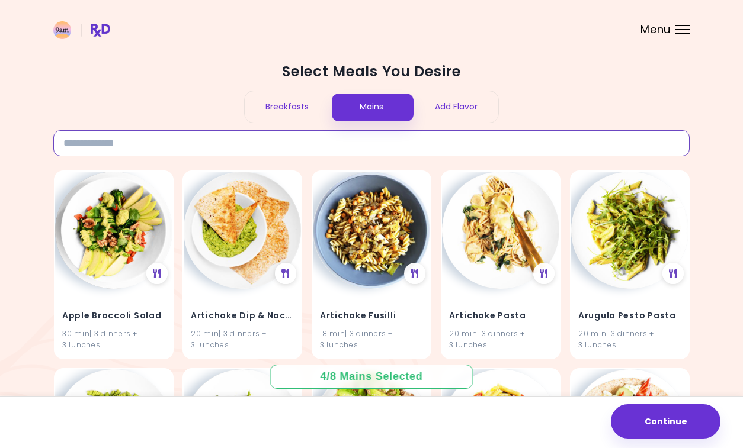
click at [159, 143] on input at bounding box center [371, 143] width 636 height 26
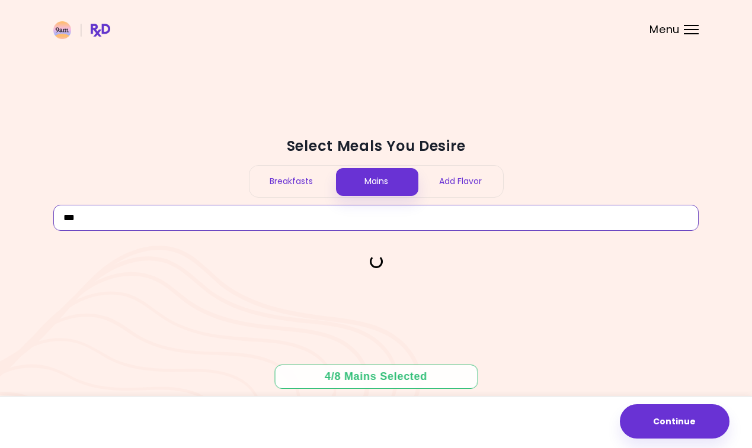
type input "***"
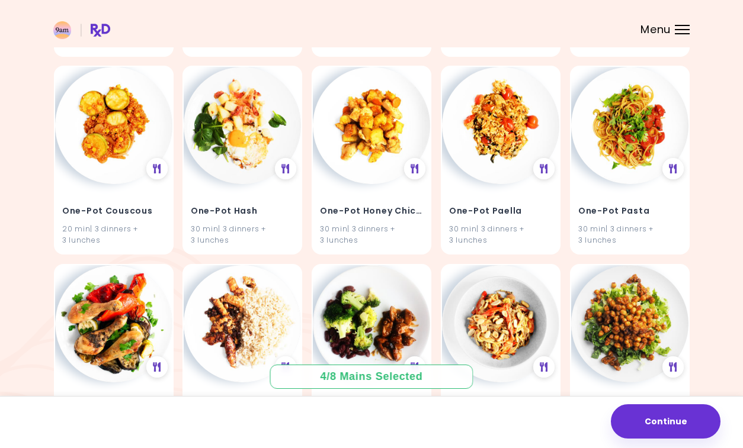
scroll to position [896, 0]
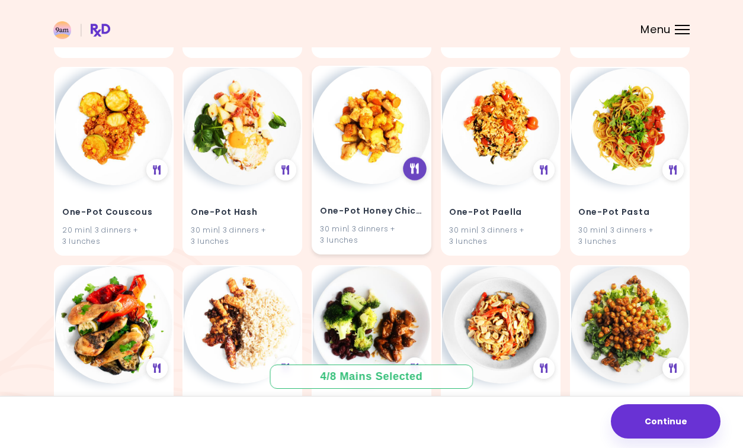
click at [415, 171] on icon at bounding box center [414, 168] width 9 height 11
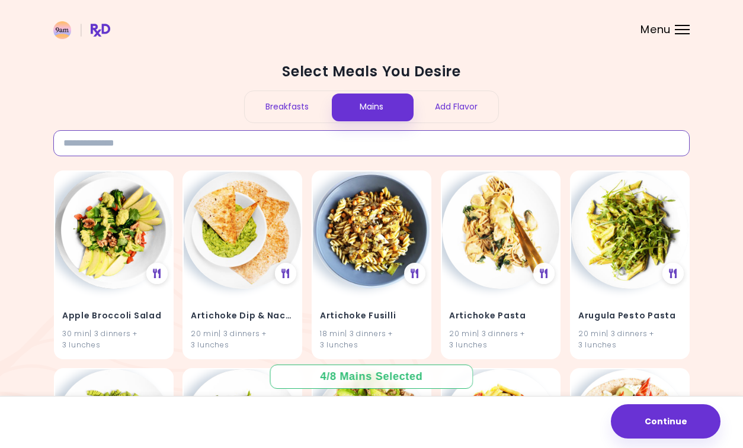
click at [128, 142] on input at bounding box center [371, 143] width 636 height 26
type input "***"
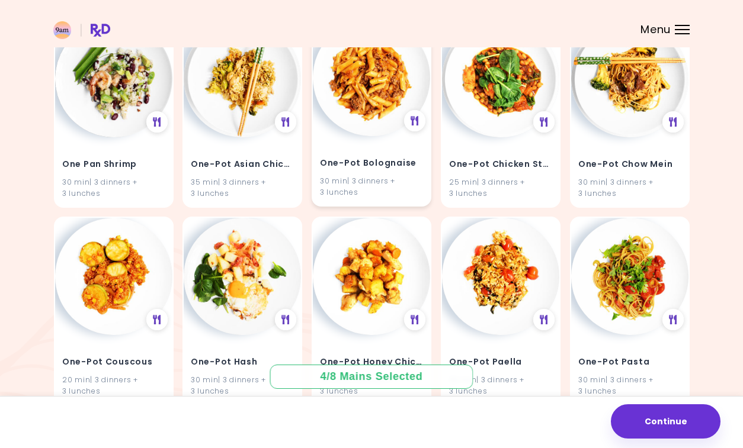
scroll to position [877, 0]
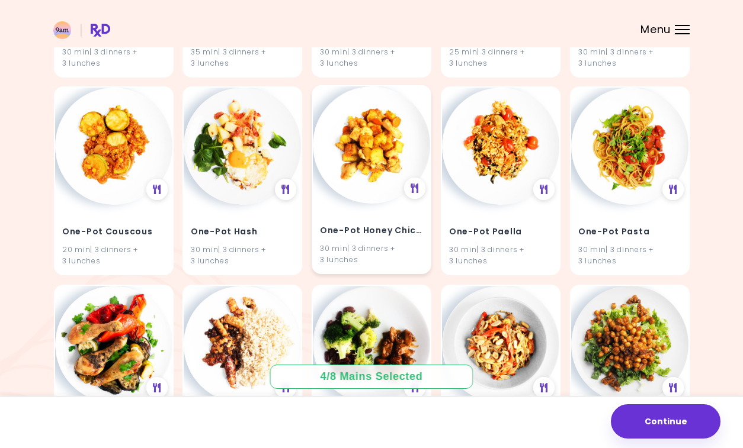
click at [344, 144] on img at bounding box center [371, 144] width 117 height 117
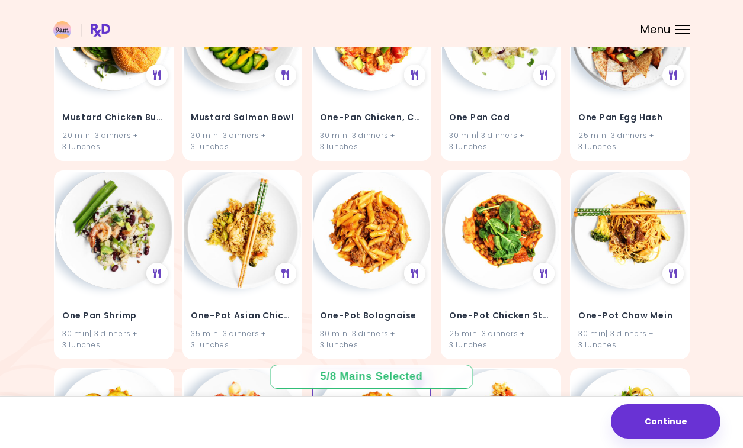
scroll to position [594, 0]
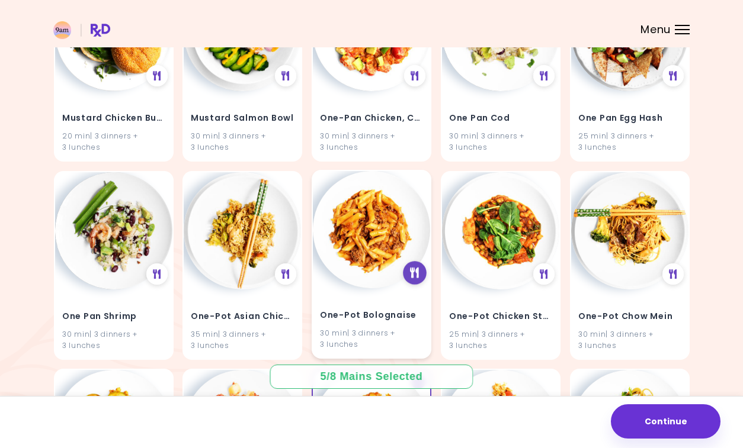
click at [416, 272] on icon at bounding box center [414, 273] width 9 height 11
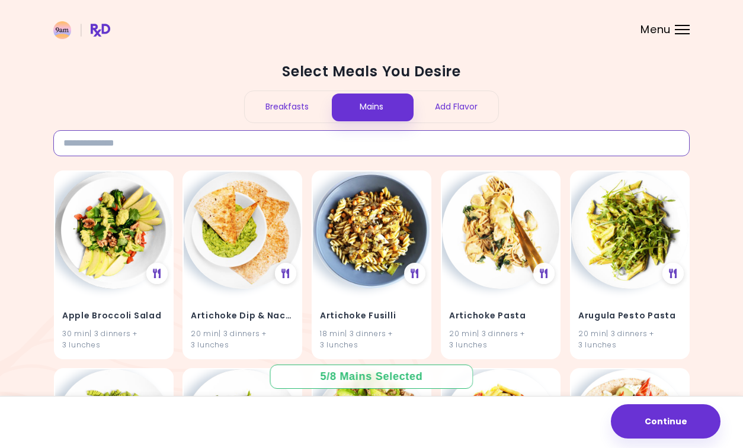
click at [120, 141] on input at bounding box center [371, 143] width 636 height 26
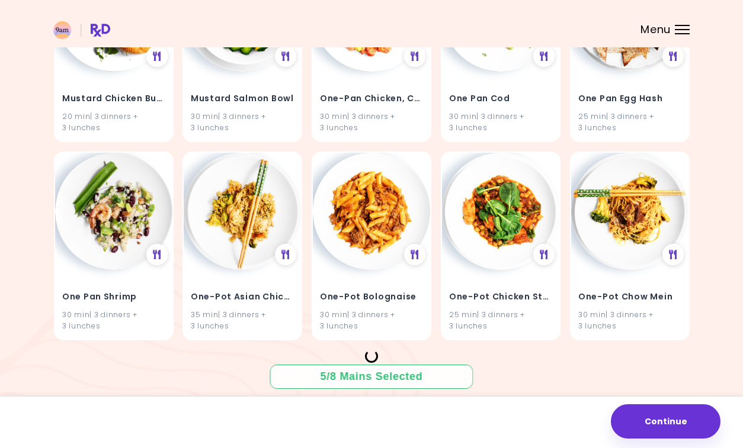
scroll to position [634, 0]
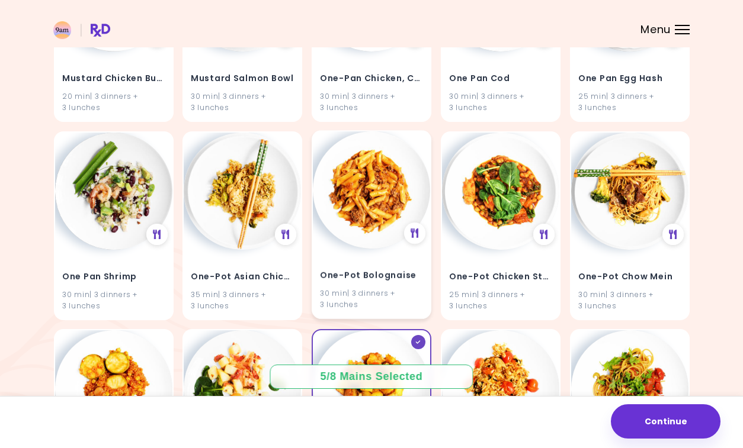
click at [358, 191] on img at bounding box center [371, 189] width 117 height 117
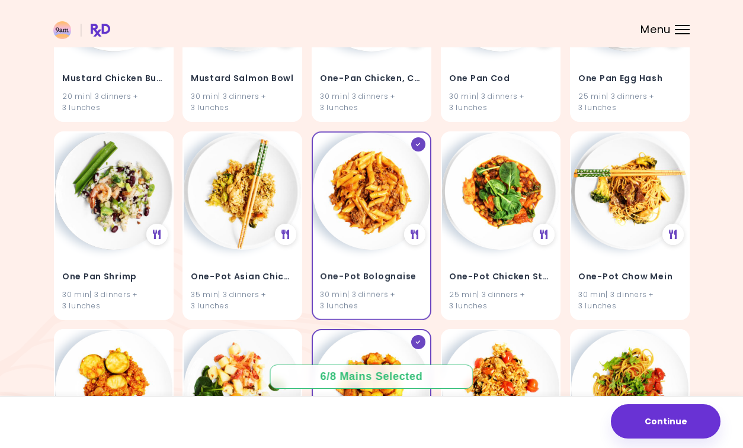
scroll to position [0, 0]
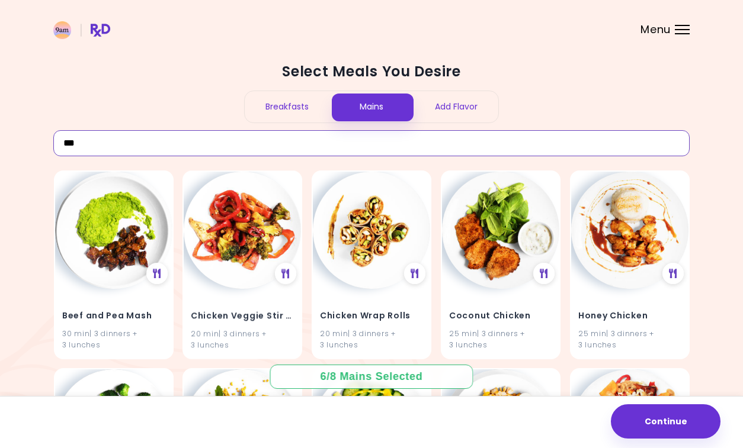
click at [91, 149] on input "***" at bounding box center [371, 143] width 636 height 26
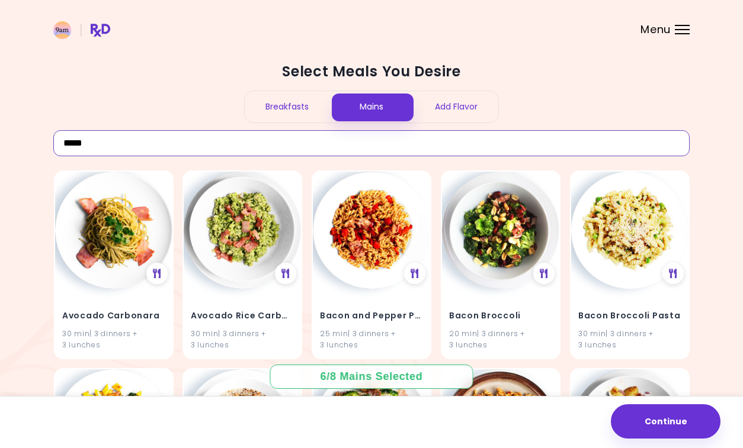
click at [100, 148] on input "*****" at bounding box center [371, 143] width 636 height 26
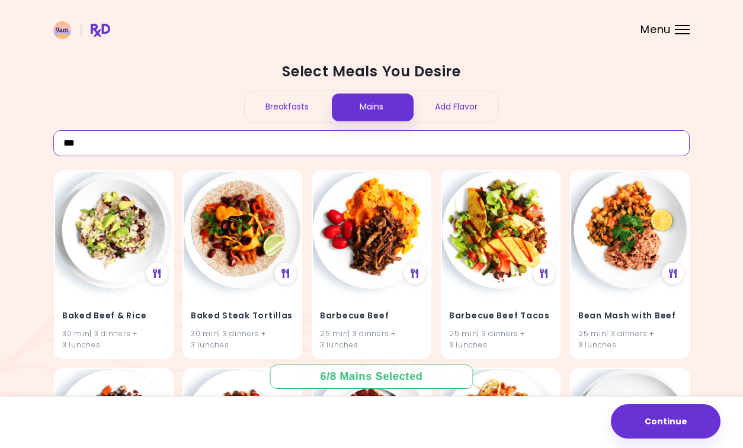
type input "****"
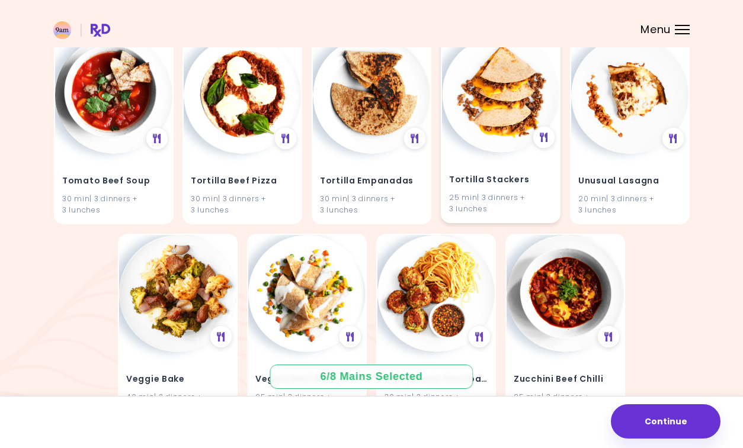
scroll to position [6674, 0]
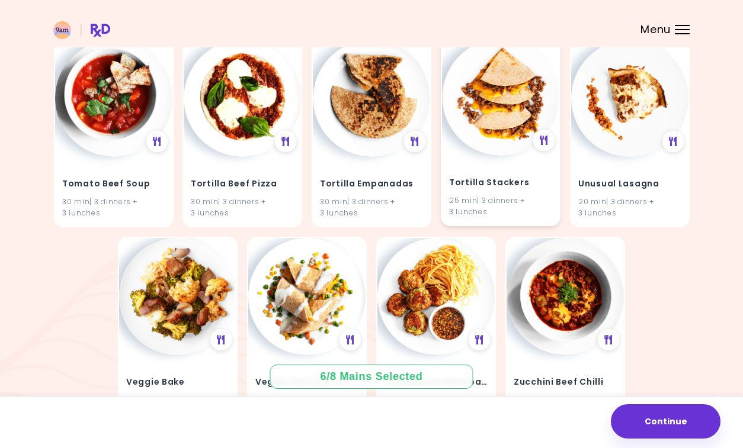
click at [506, 86] on img at bounding box center [500, 97] width 117 height 117
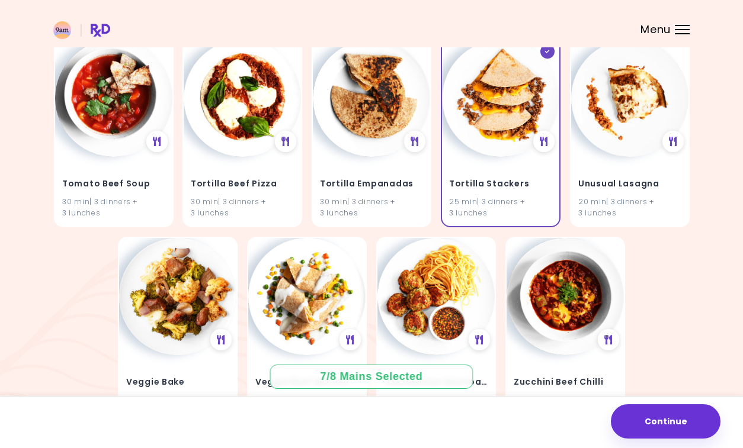
click at [347, 374] on div "7 / 8 Mains Selected" at bounding box center [372, 377] width 120 height 15
click at [398, 375] on div "7 / 8 Mains Selected" at bounding box center [372, 377] width 120 height 15
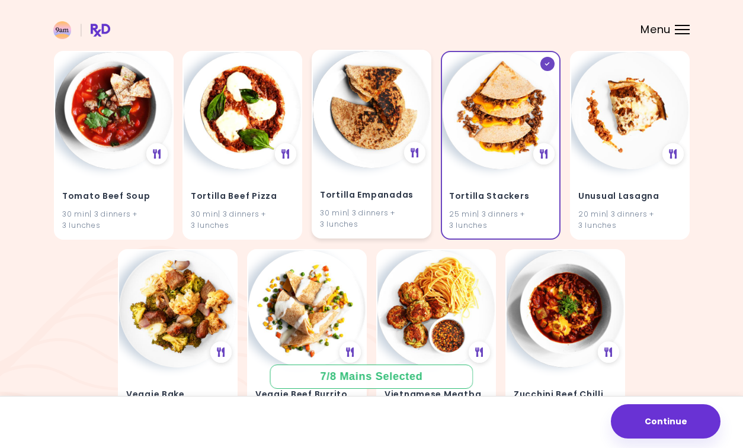
scroll to position [6624, 0]
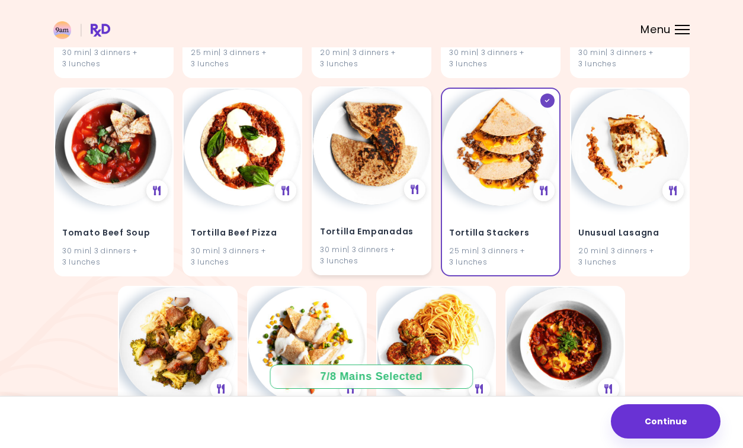
click at [367, 173] on img at bounding box center [371, 146] width 117 height 117
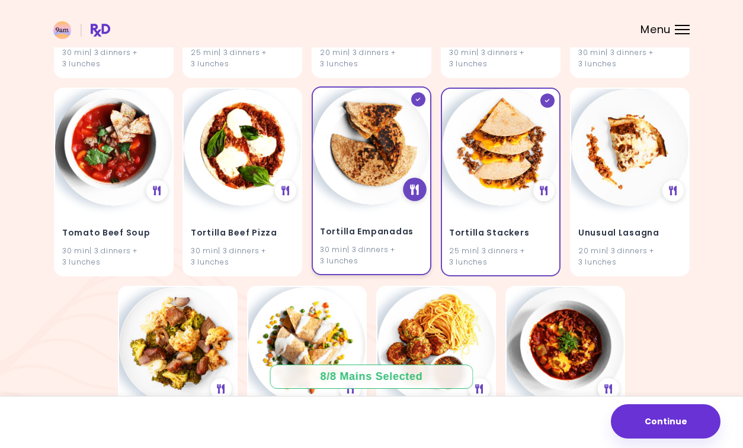
click at [412, 191] on icon at bounding box center [414, 189] width 9 height 11
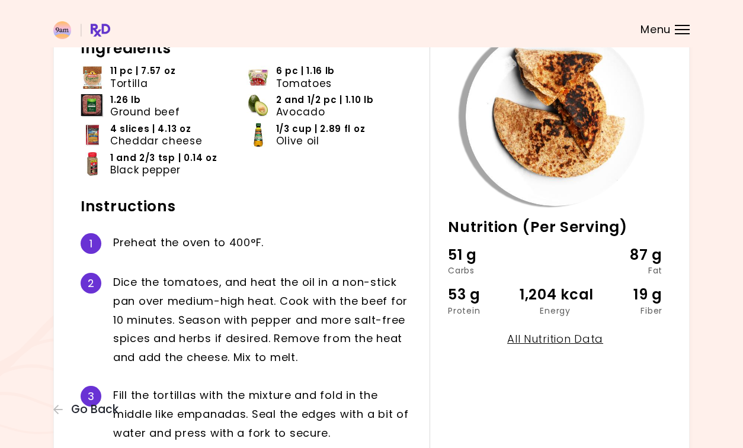
scroll to position [95, 0]
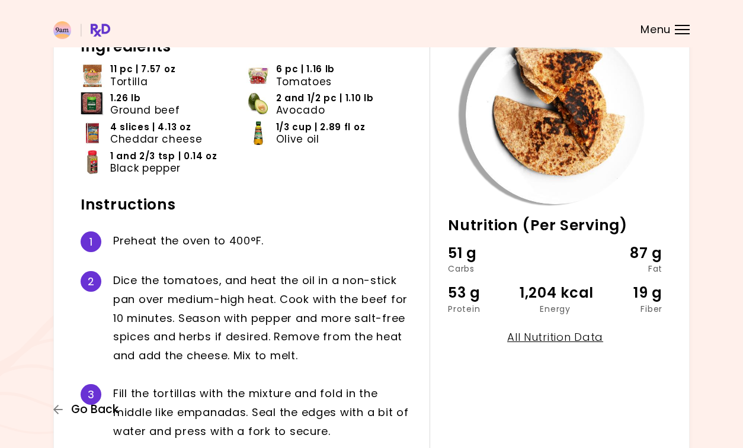
click at [57, 408] on icon "button" at bounding box center [58, 410] width 11 height 11
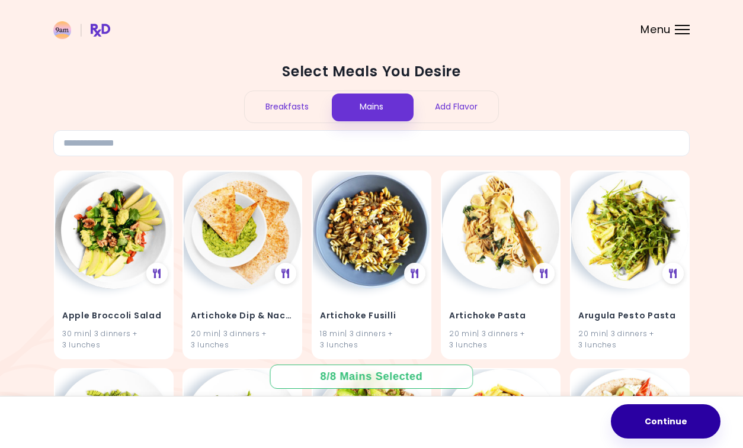
click at [671, 409] on button "Continue" at bounding box center [666, 422] width 110 height 34
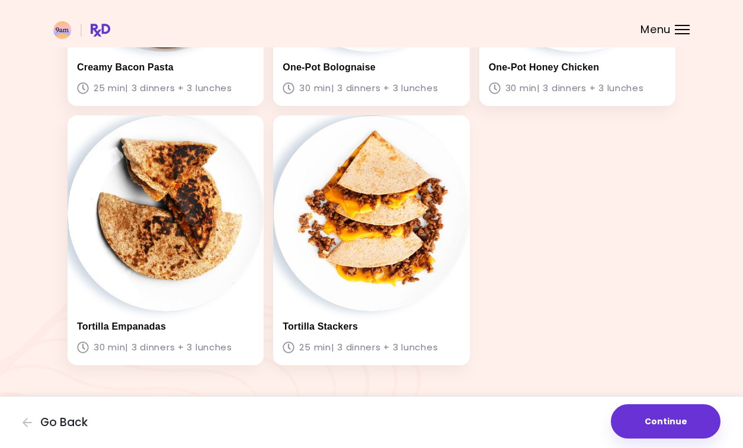
scroll to position [553, 0]
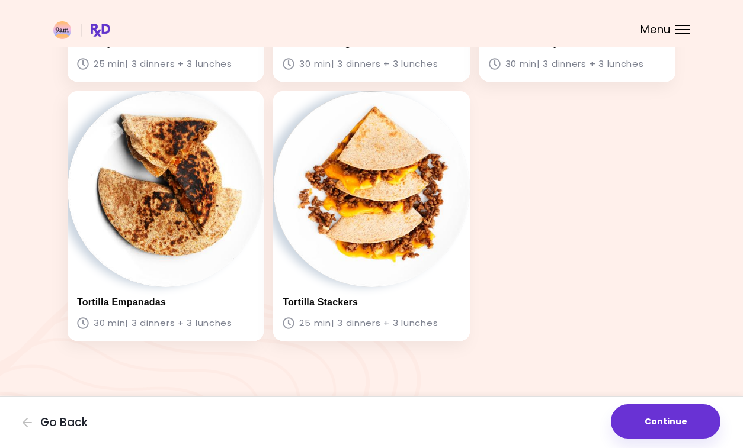
click at [669, 27] on span "Menu" at bounding box center [655, 29] width 30 height 11
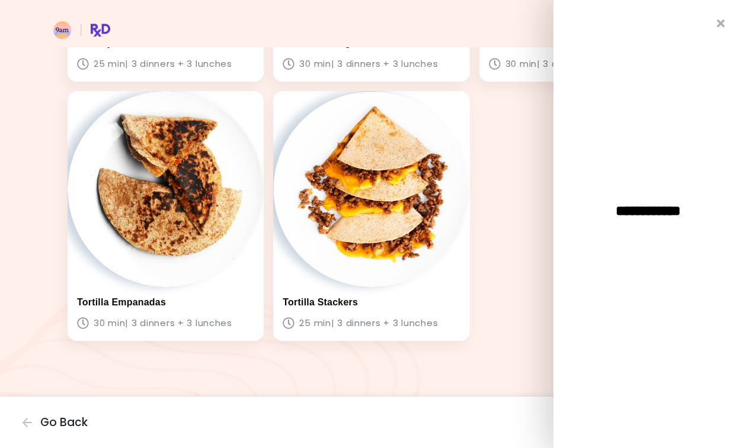
click at [715, 26] on div "**********" at bounding box center [648, 224] width 190 height 448
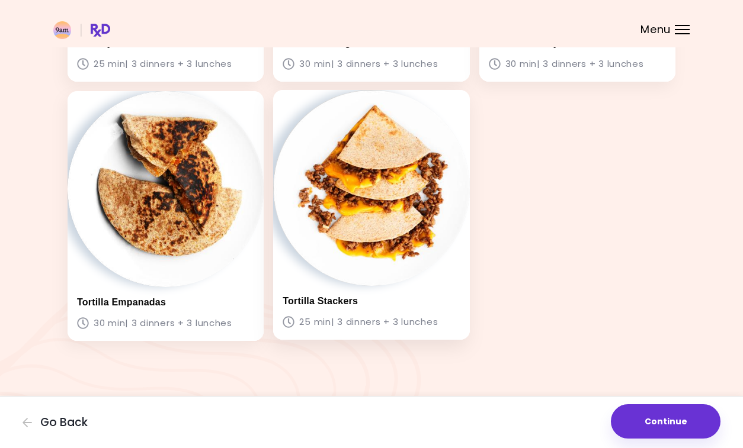
click at [413, 229] on img at bounding box center [371, 188] width 196 height 196
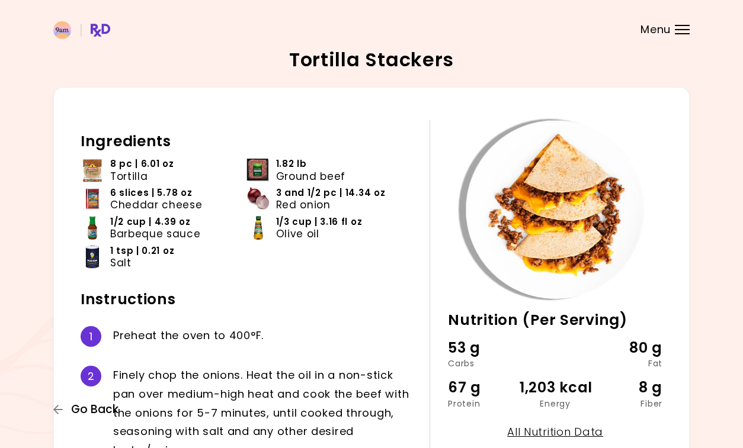
click at [82, 408] on span "Go Back" at bounding box center [94, 409] width 47 height 13
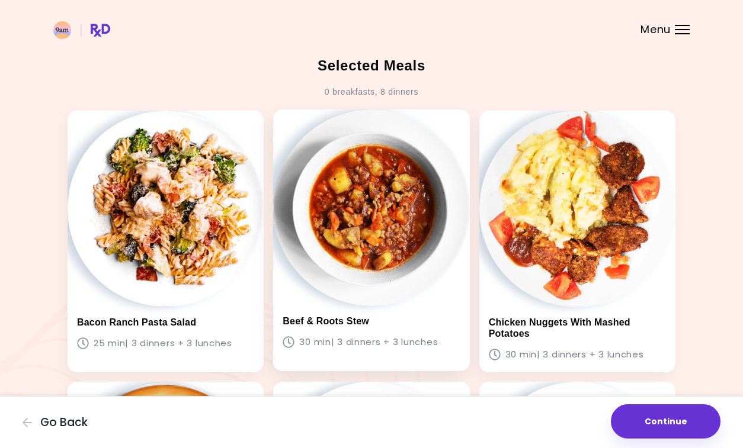
scroll to position [553, 0]
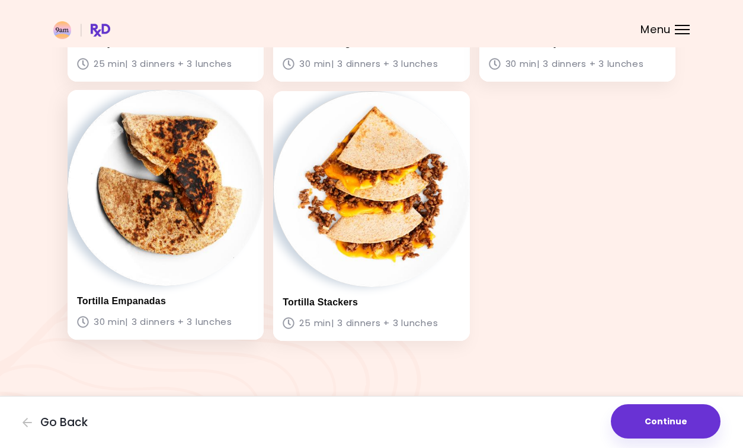
click at [174, 204] on img at bounding box center [166, 188] width 196 height 196
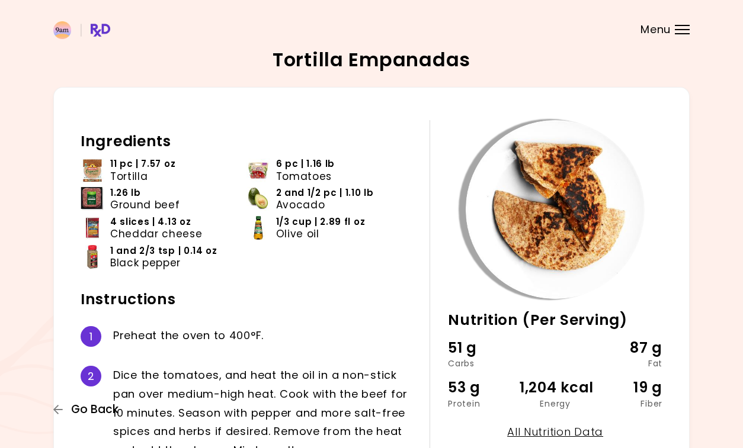
click at [93, 414] on span "Go Back" at bounding box center [94, 409] width 47 height 13
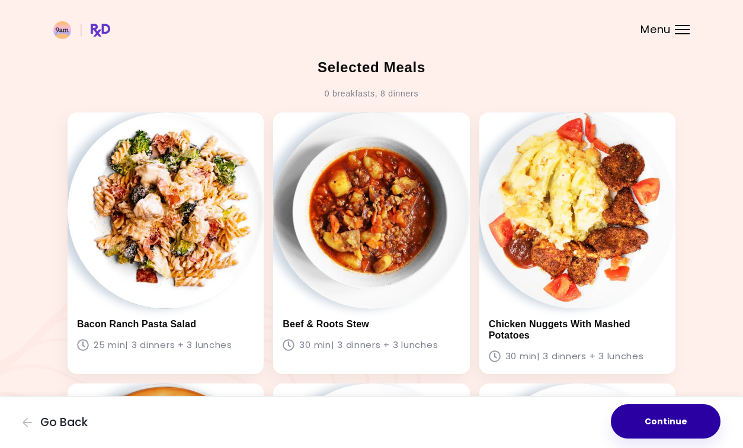
click at [668, 421] on button "Continue" at bounding box center [666, 422] width 110 height 34
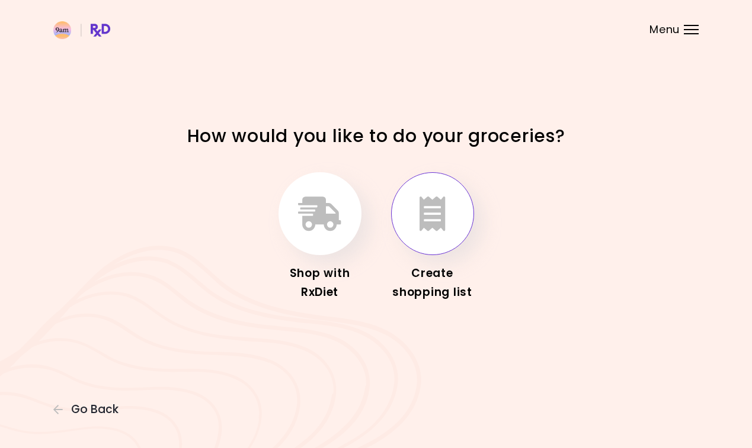
click at [444, 212] on icon "button" at bounding box center [432, 214] width 26 height 34
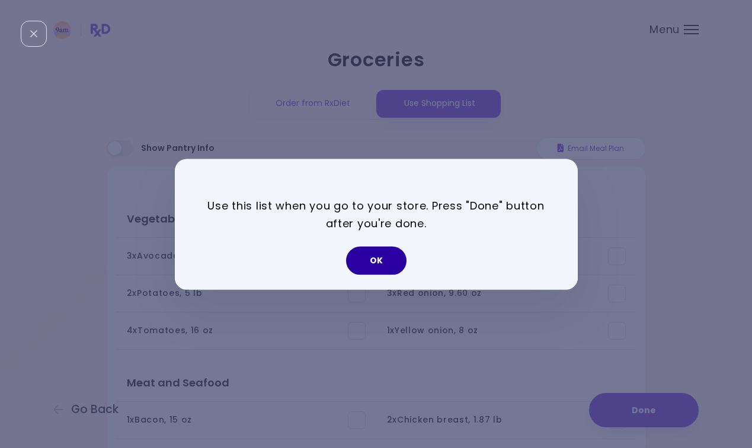
click at [376, 262] on button "OK" at bounding box center [376, 260] width 60 height 28
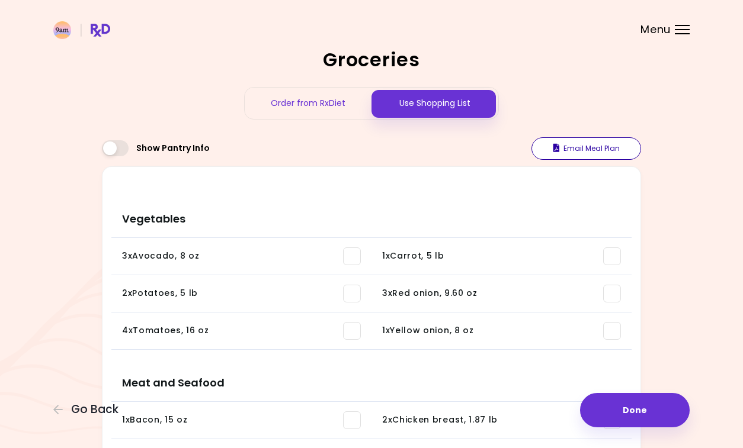
click at [584, 145] on button "Email Meal Plan" at bounding box center [586, 148] width 110 height 23
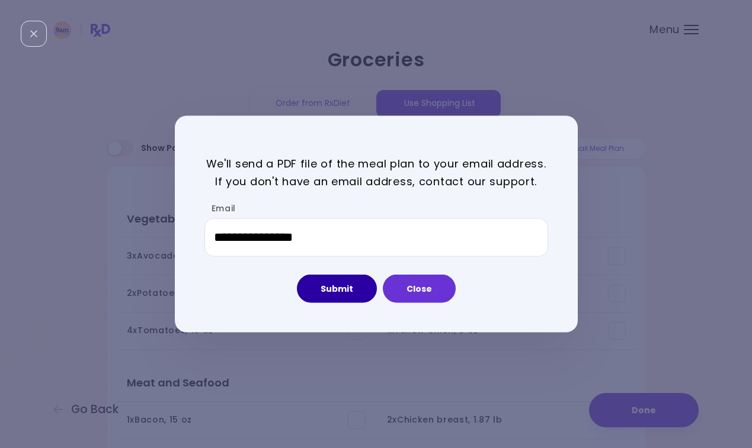
click at [339, 292] on button "Submit" at bounding box center [337, 289] width 80 height 28
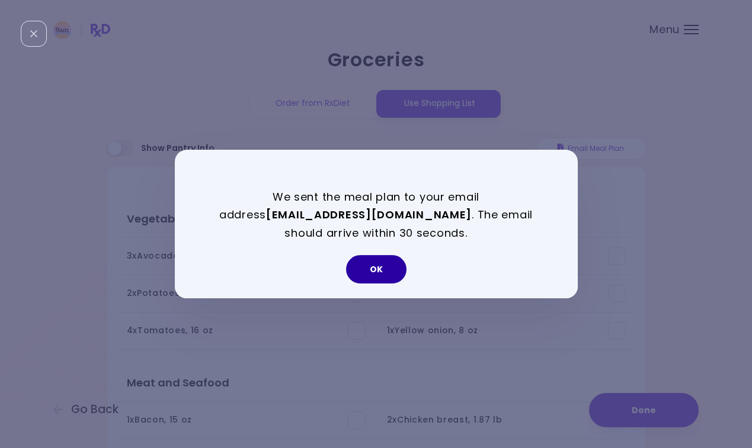
click at [383, 268] on button "OK" at bounding box center [376, 269] width 60 height 28
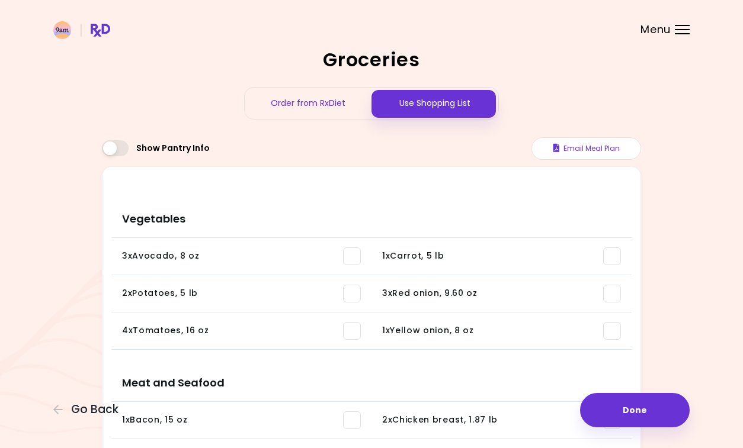
click at [331, 104] on div "Order from RxDiet" at bounding box center [308, 103] width 127 height 31
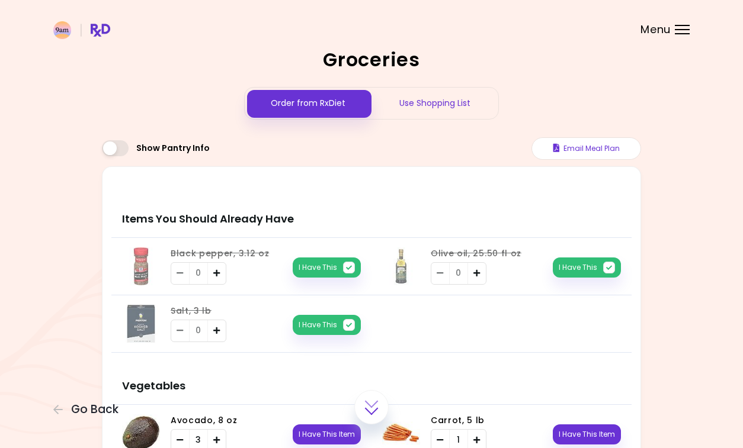
click at [437, 105] on div "Use Shopping List" at bounding box center [434, 103] width 127 height 31
